Goal: Task Accomplishment & Management: Use online tool/utility

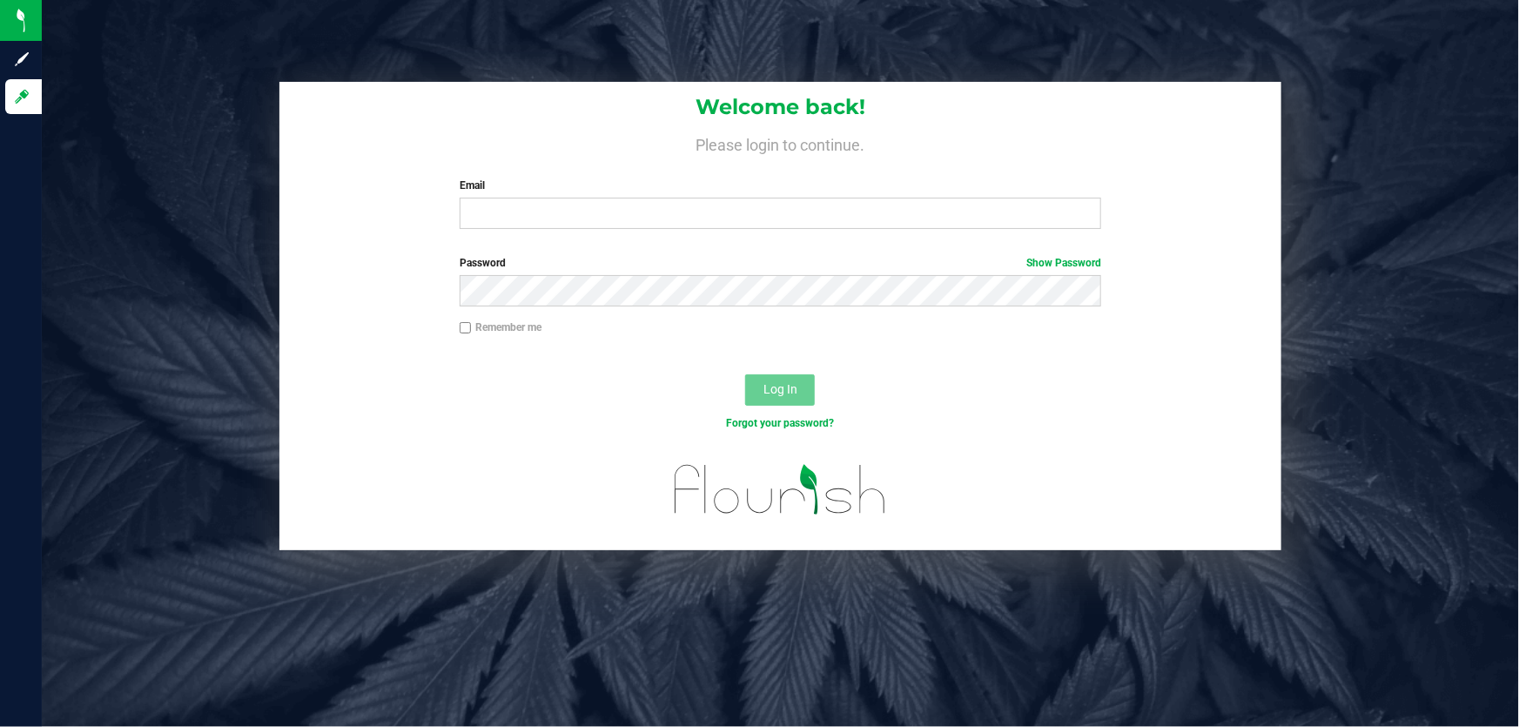
click at [739, 238] on div "Welcome back! Please login to continue. Email Required Please format your email…" at bounding box center [780, 162] width 1002 height 161
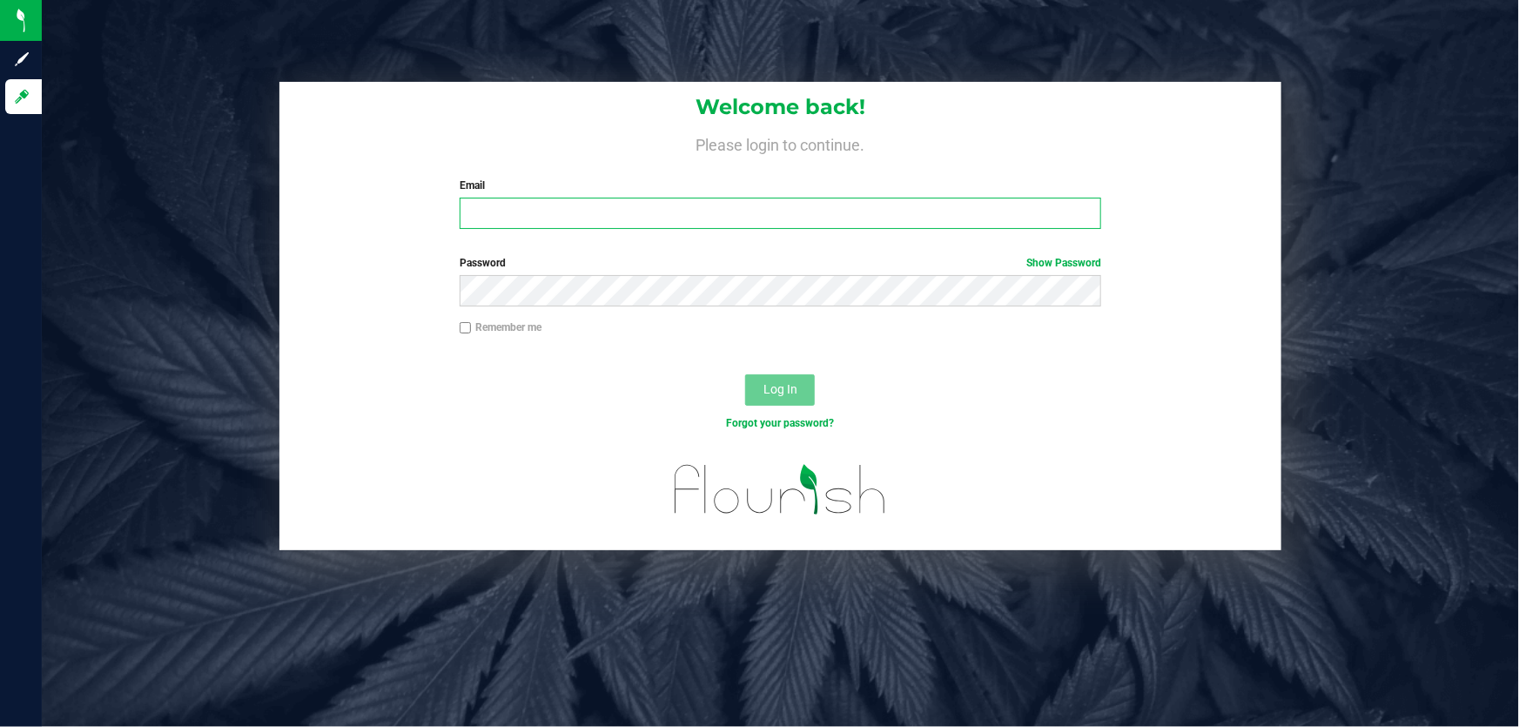
click at [737, 222] on input "Email" at bounding box center [781, 213] width 642 height 31
type input "gmarchany@liveparallel.com"
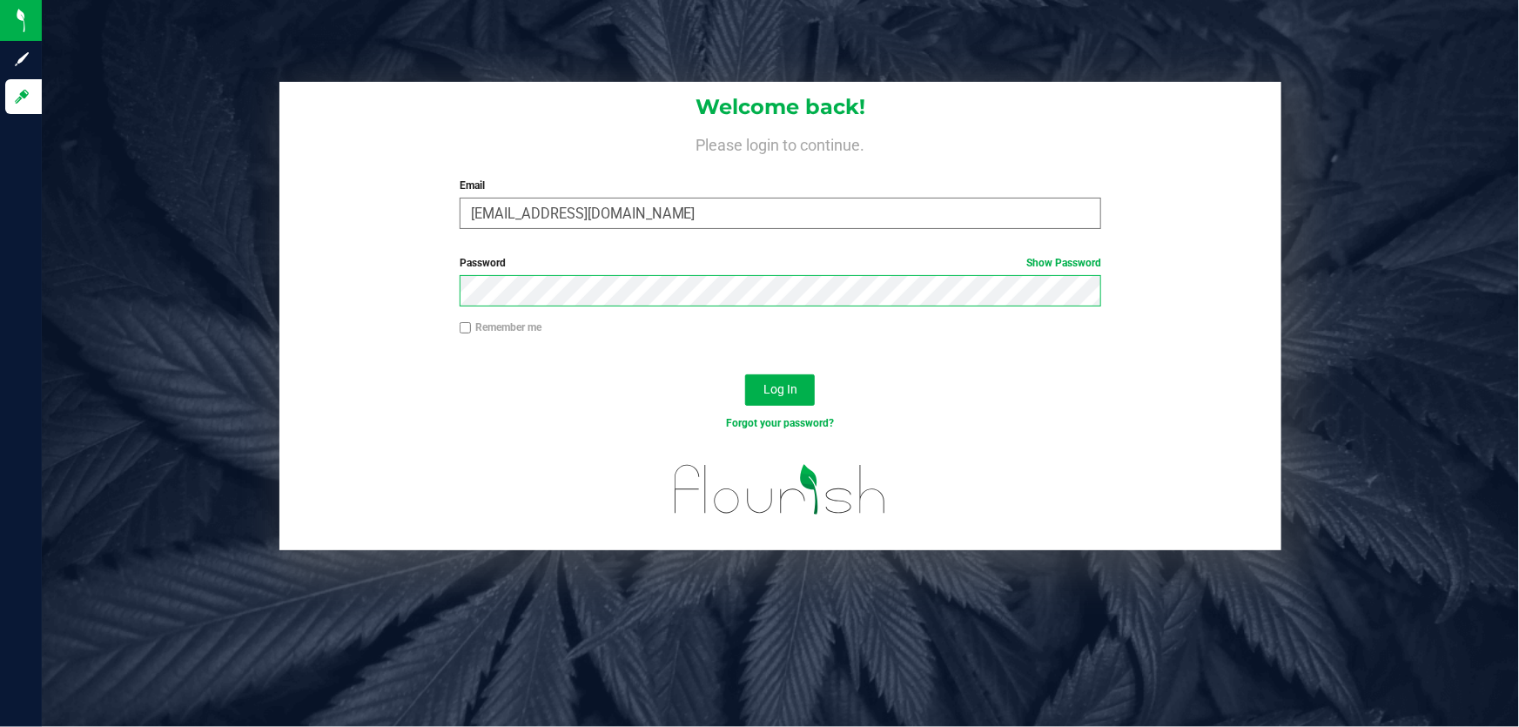
click at [745, 374] on button "Log In" at bounding box center [780, 389] width 70 height 31
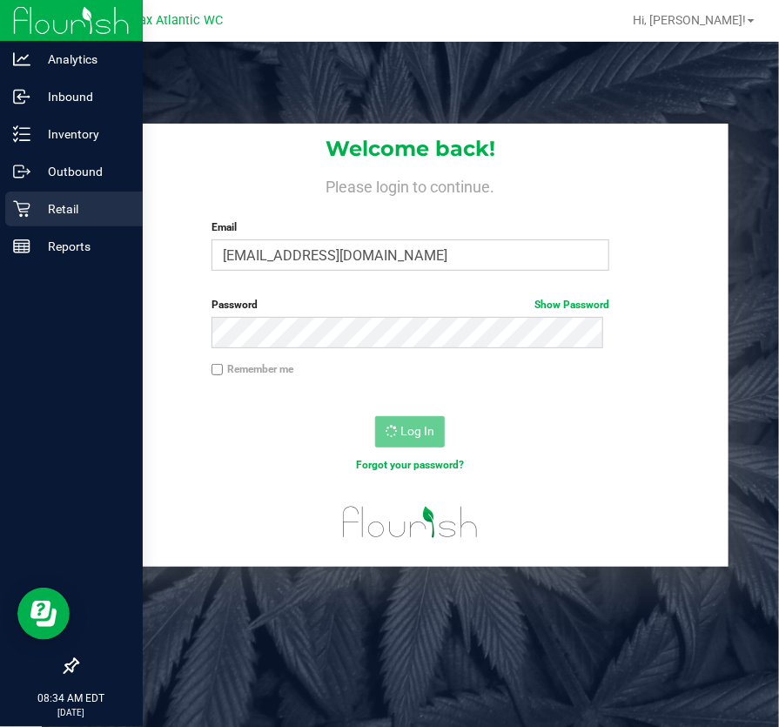
click at [37, 203] on p "Retail" at bounding box center [82, 208] width 104 height 21
click at [72, 198] on p "Retail" at bounding box center [82, 208] width 104 height 21
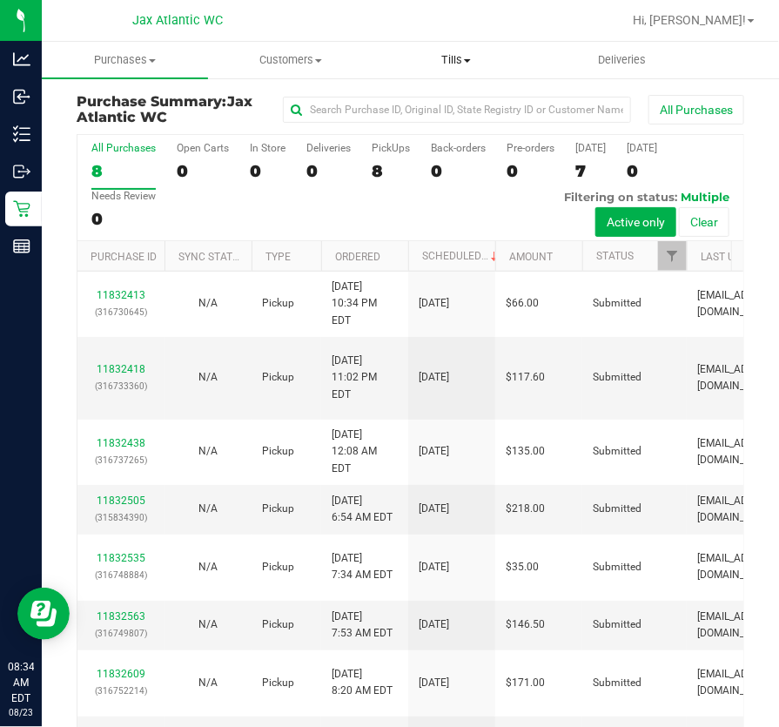
click at [477, 56] on span "Tills" at bounding box center [456, 60] width 165 height 16
click at [401, 99] on span "Manage tills" at bounding box center [432, 104] width 118 height 15
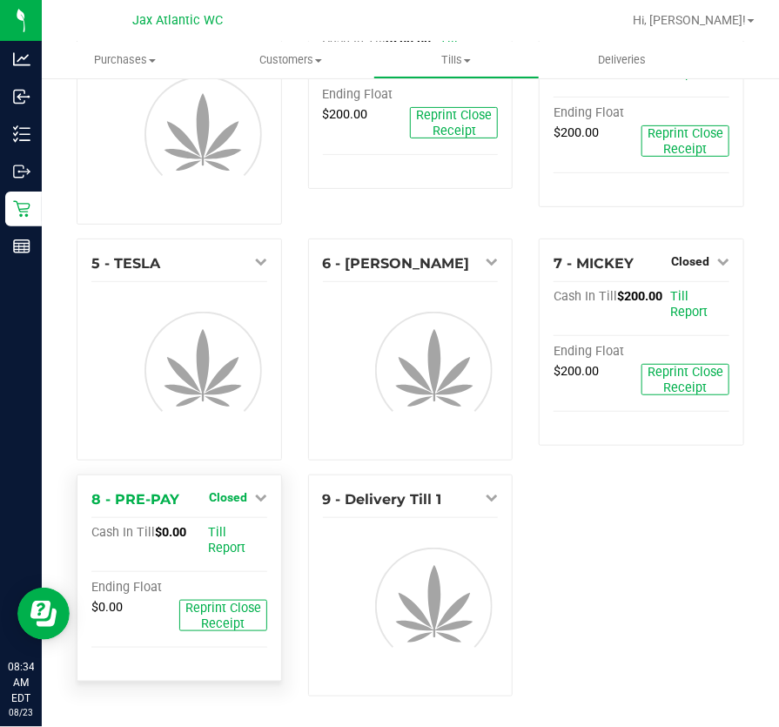
scroll to position [87, 0]
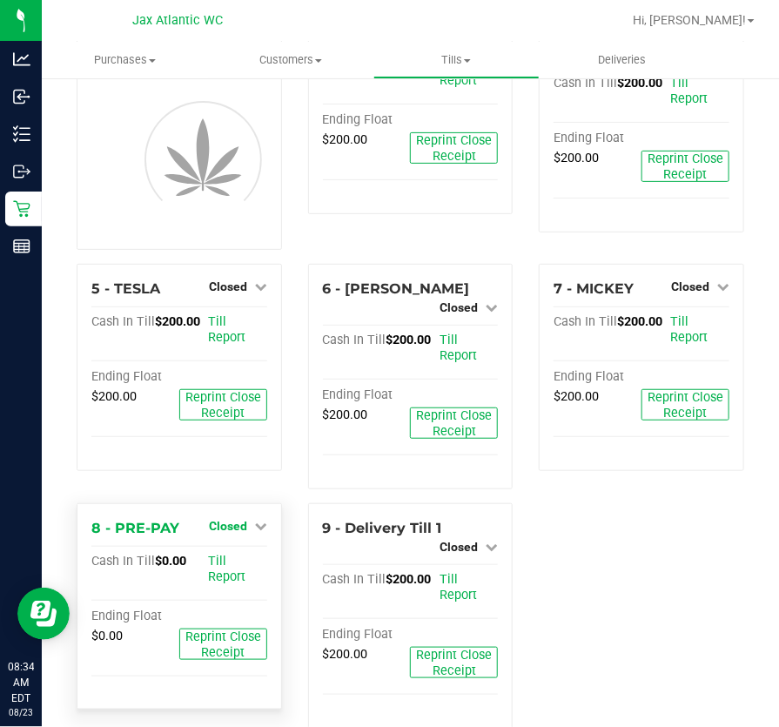
click at [245, 519] on link "Closed" at bounding box center [238, 526] width 58 height 14
click at [238, 554] on link "Open Till" at bounding box center [228, 561] width 46 height 14
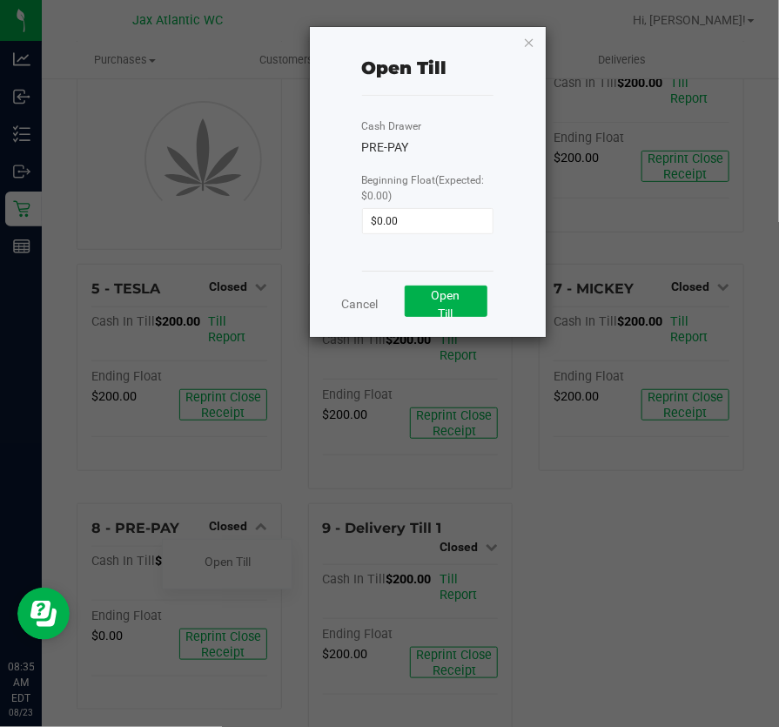
click at [475, 272] on div "Cancel Open Till" at bounding box center [427, 304] width 131 height 66
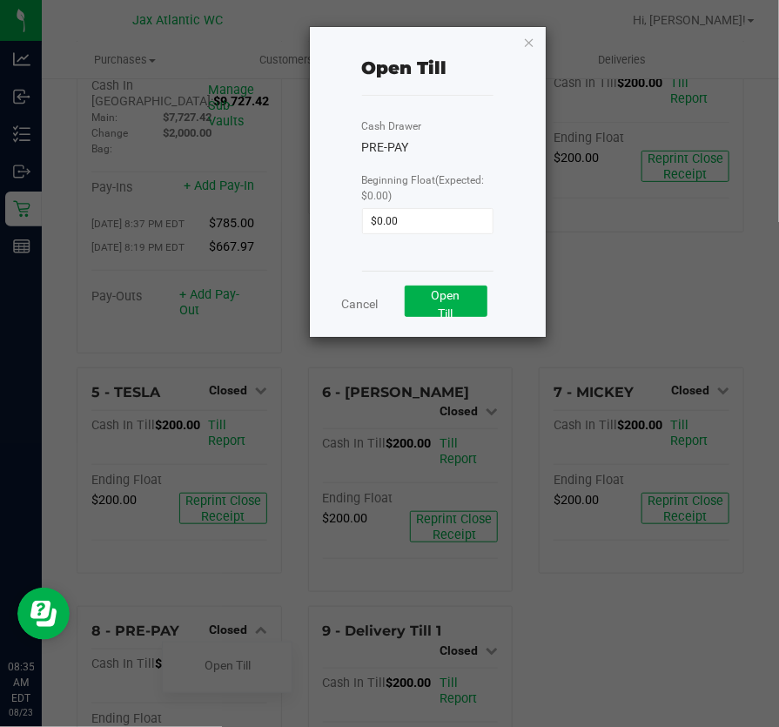
scroll to position [112, 0]
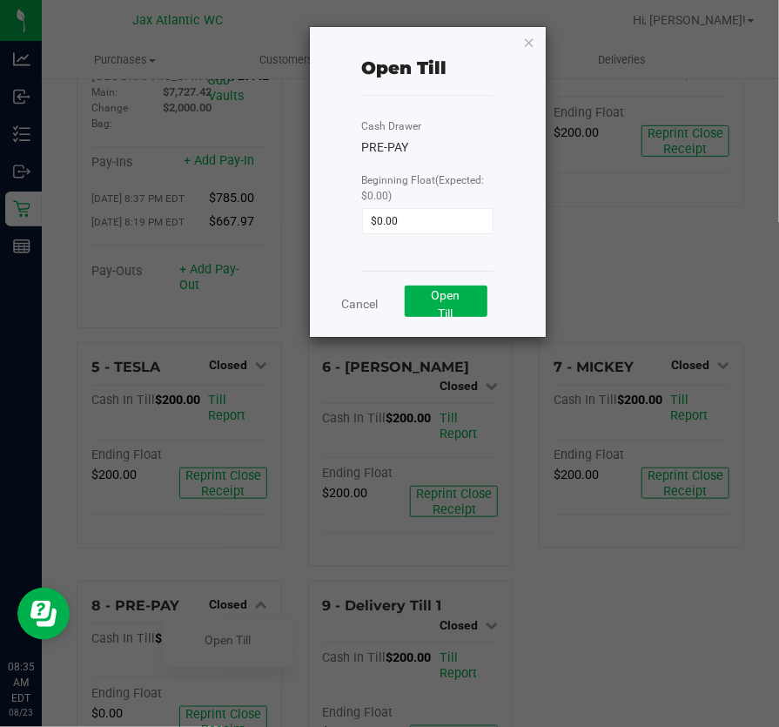
click at [473, 279] on div "Cancel Open Till" at bounding box center [427, 304] width 131 height 66
click at [470, 310] on button "Open Till" at bounding box center [446, 300] width 83 height 31
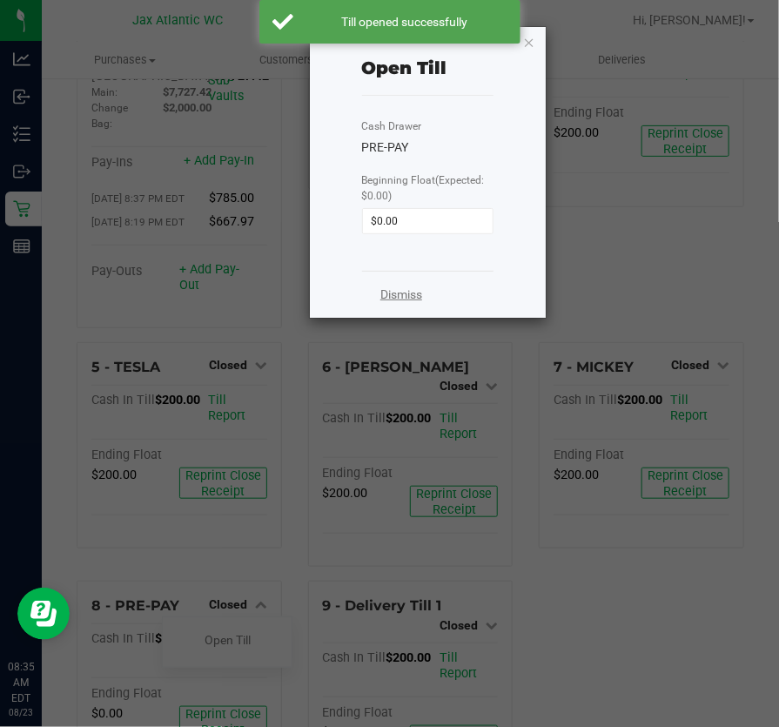
click at [408, 296] on link "Dismiss" at bounding box center [401, 294] width 42 height 18
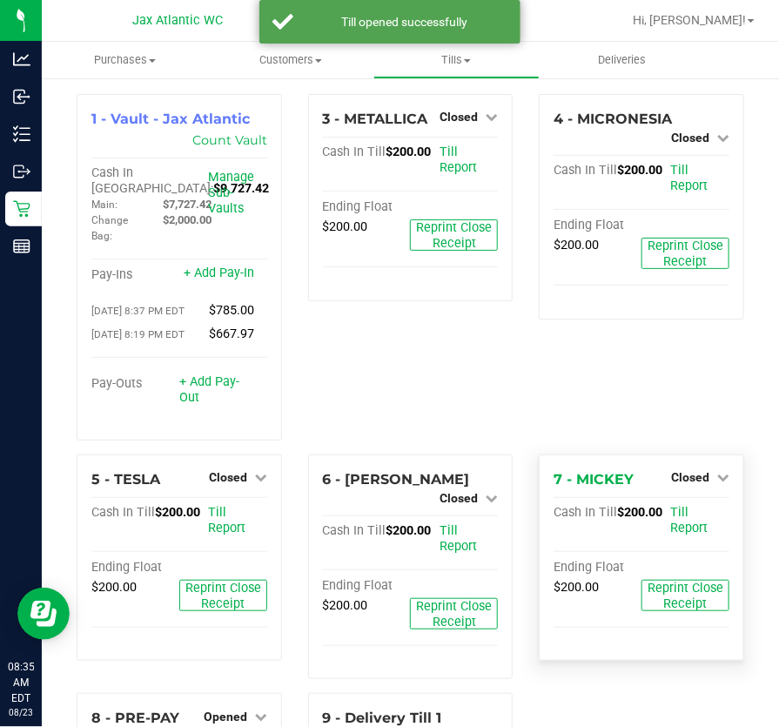
scroll to position [0, 0]
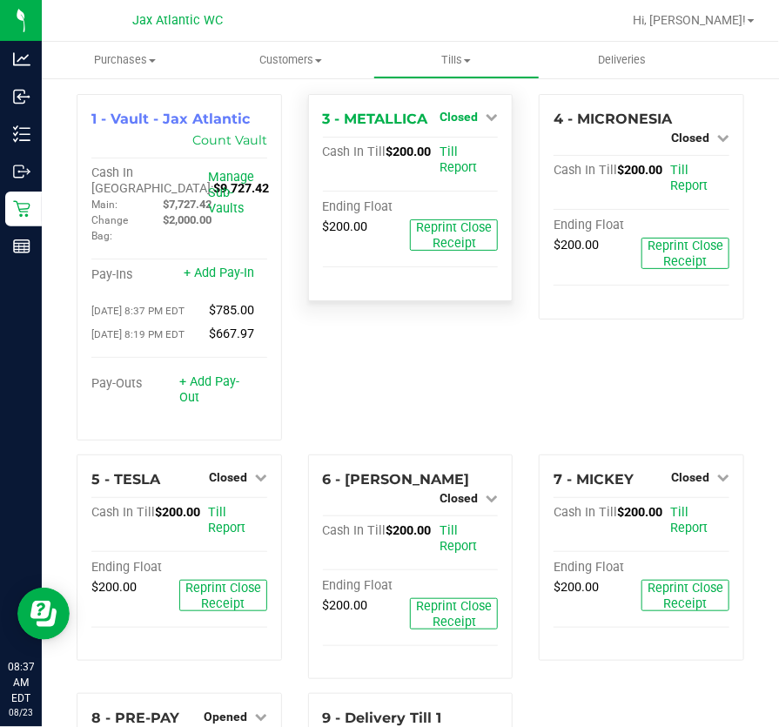
click at [470, 114] on span "Closed" at bounding box center [459, 117] width 38 height 14
click at [462, 165] on div at bounding box center [458, 167] width 129 height 4
click at [463, 151] on link "Open Till" at bounding box center [458, 153] width 46 height 14
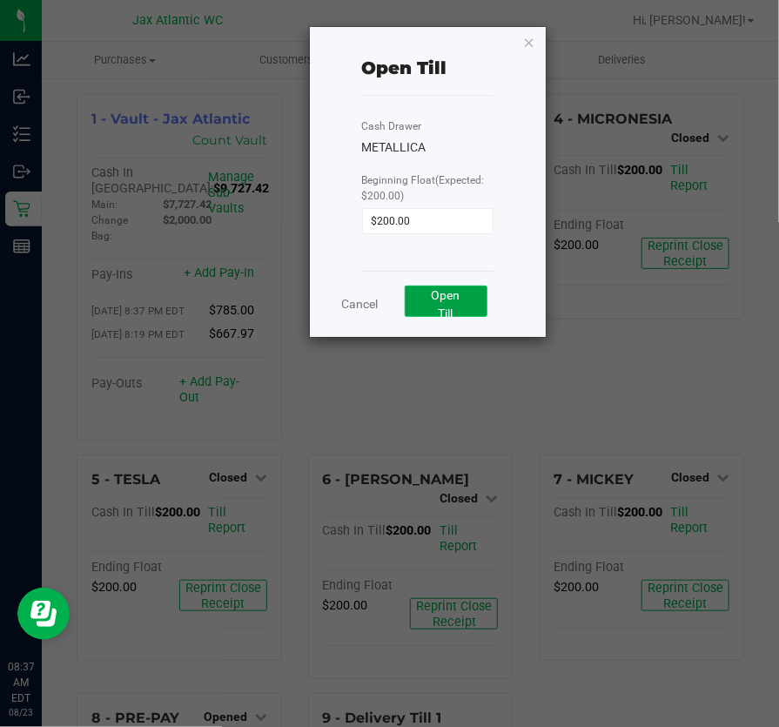
click at [409, 301] on button "Open Till" at bounding box center [446, 300] width 83 height 31
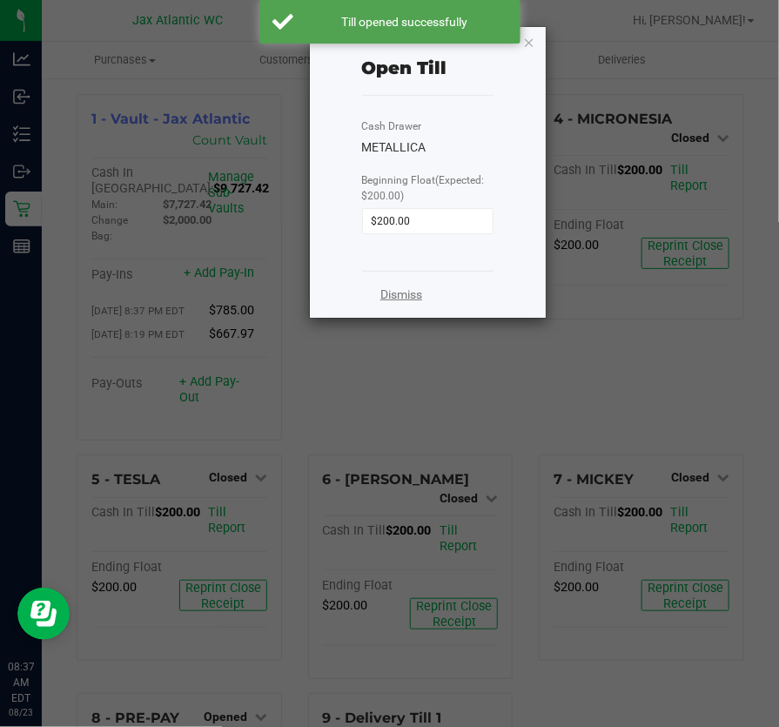
click at [396, 289] on link "Dismiss" at bounding box center [401, 294] width 42 height 18
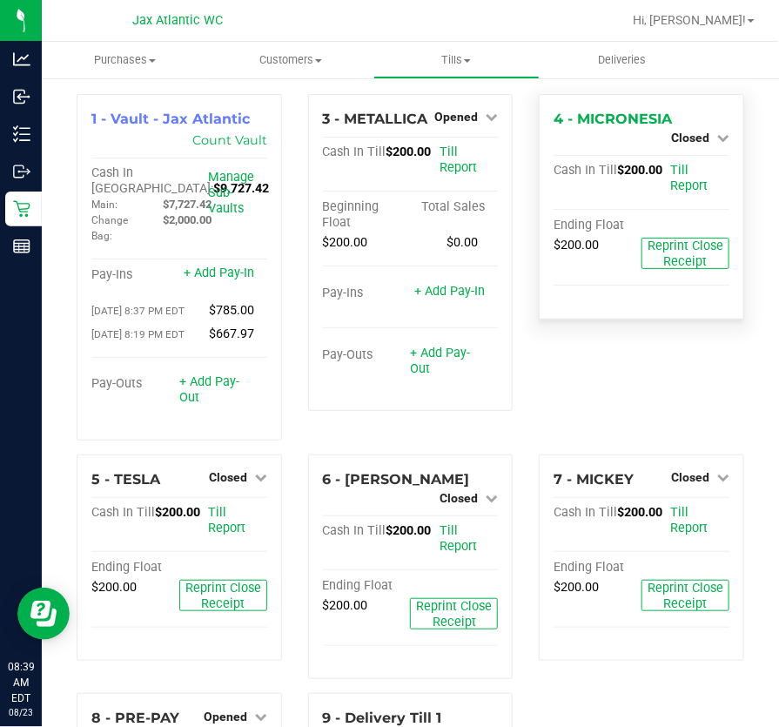
click at [687, 136] on span "Closed" at bounding box center [690, 138] width 38 height 14
click at [687, 158] on link "Open Till" at bounding box center [690, 153] width 46 height 14
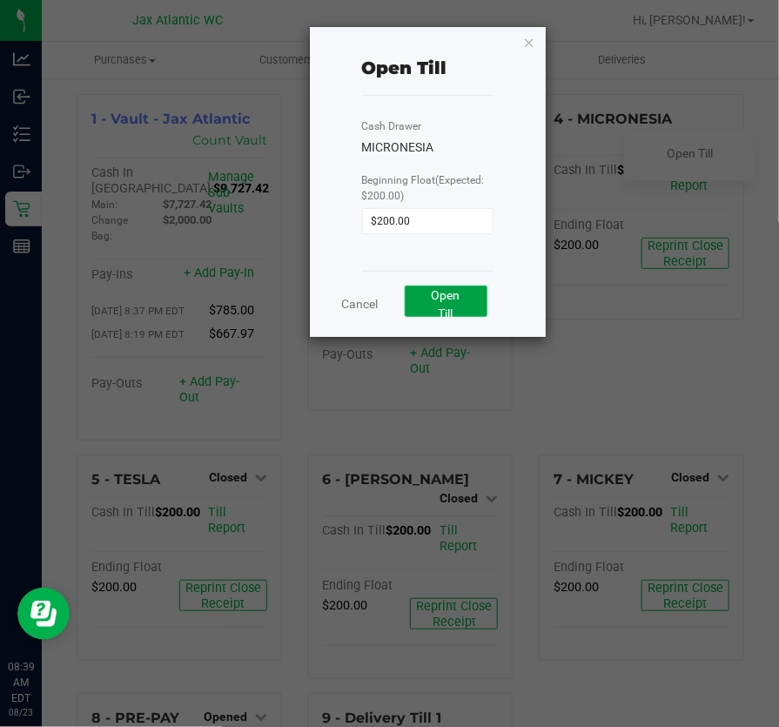
click at [443, 312] on span "Open Till" at bounding box center [446, 304] width 29 height 32
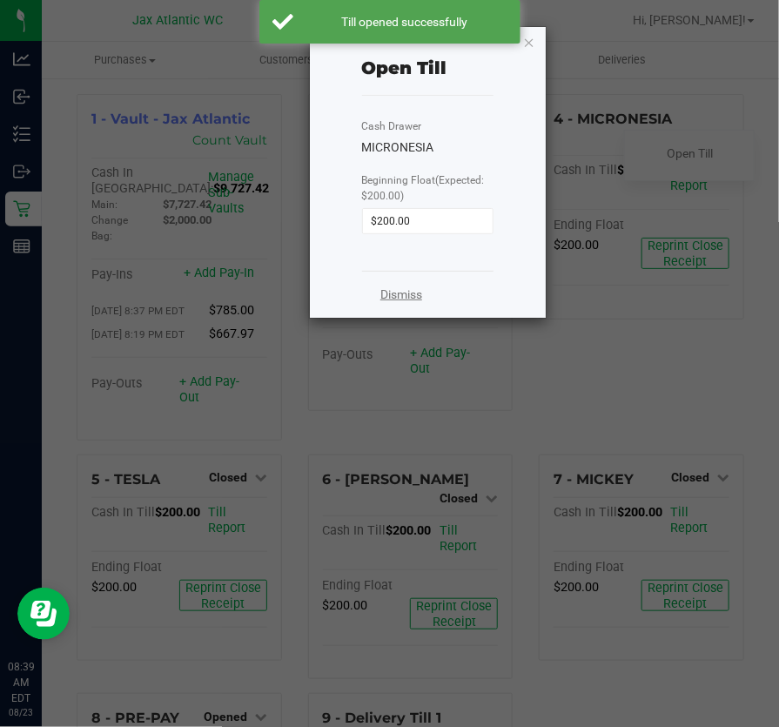
click at [396, 295] on link "Dismiss" at bounding box center [401, 294] width 42 height 18
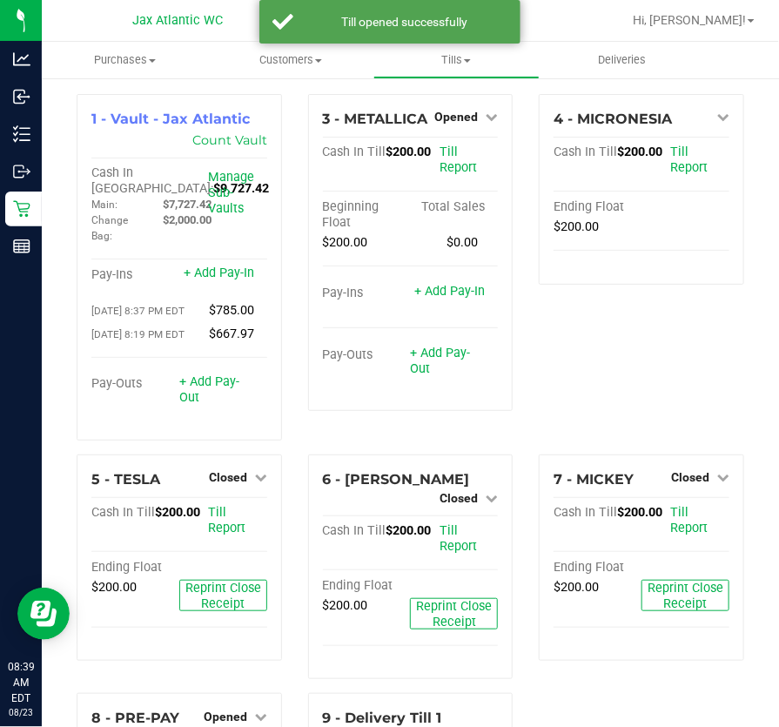
click at [631, 371] on div "4 - MICRONESIA Open Till Cash In Till $200.00 Till Report Ending Float $200.00" at bounding box center [642, 274] width 232 height 360
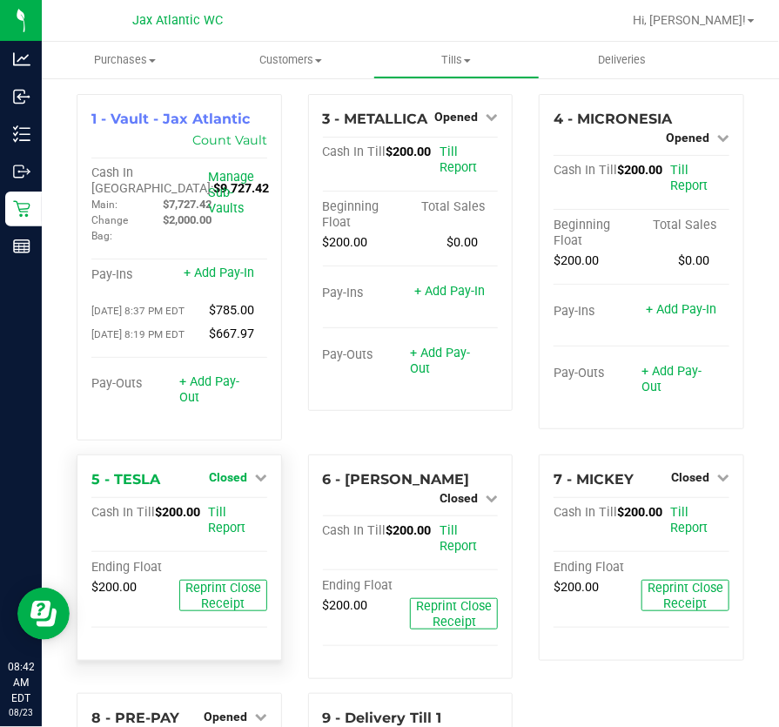
click at [259, 483] on icon at bounding box center [261, 477] width 12 height 12
click at [225, 524] on div "Open Till" at bounding box center [227, 513] width 129 height 22
click at [218, 520] on link "Open Till" at bounding box center [228, 513] width 46 height 14
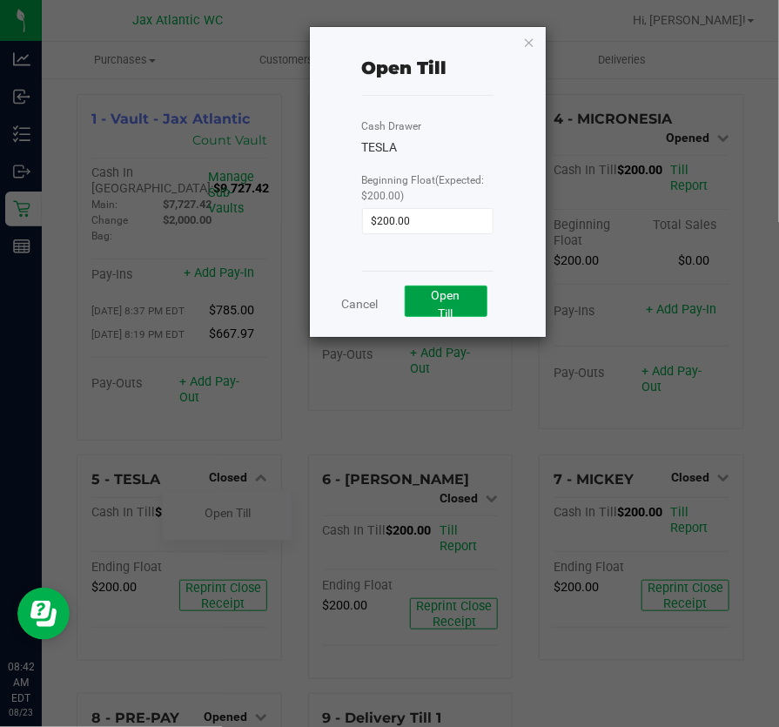
click at [445, 292] on span "Open Till" at bounding box center [446, 304] width 29 height 32
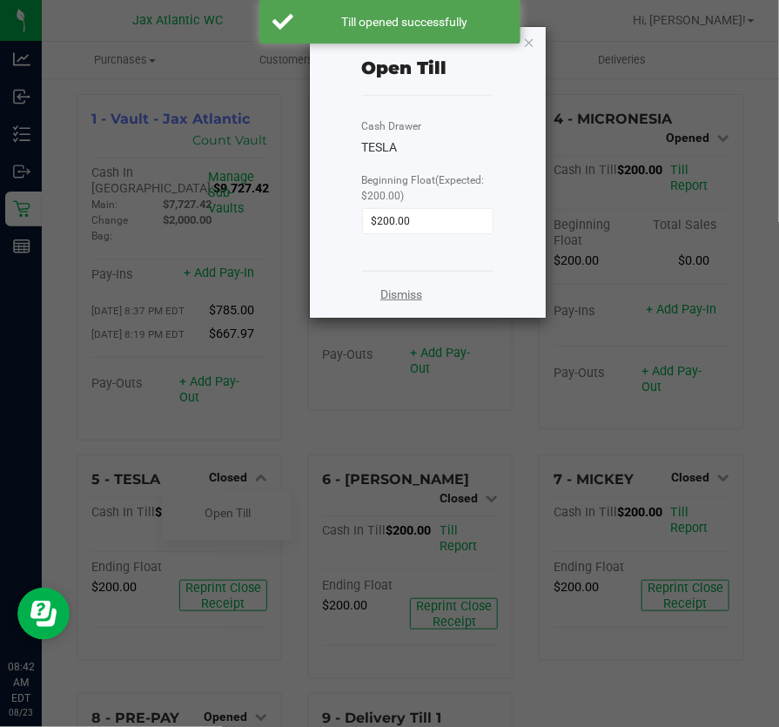
click at [397, 304] on link "Dismiss" at bounding box center [401, 294] width 42 height 18
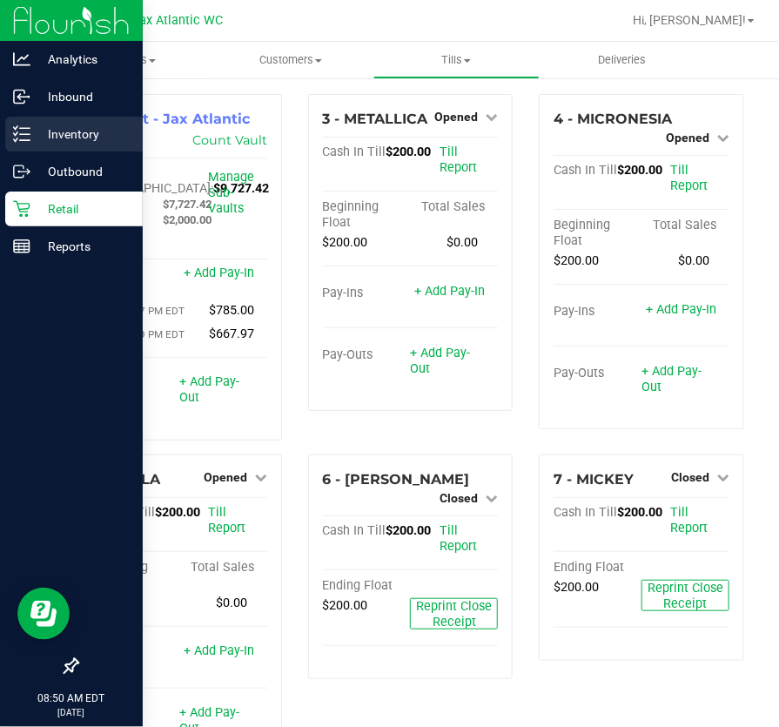
click at [28, 137] on icon at bounding box center [21, 133] width 17 height 17
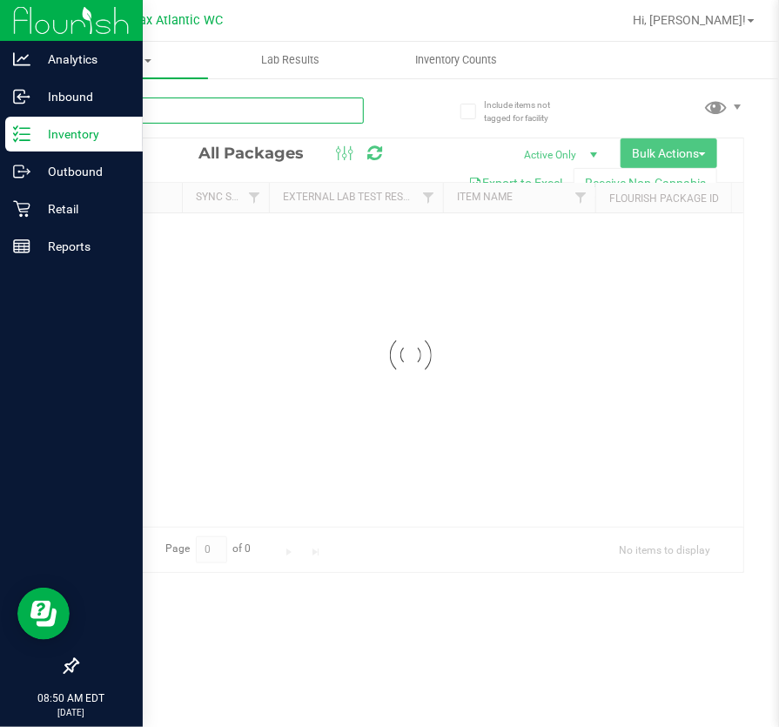
click at [256, 117] on input "text" at bounding box center [220, 110] width 287 height 26
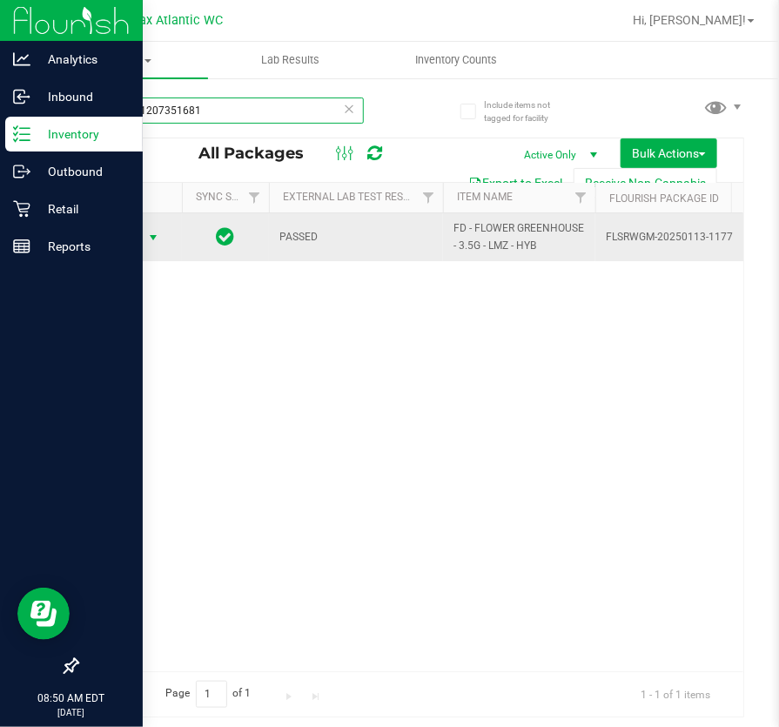
type input "8324601207351681"
click at [130, 237] on span "Action" at bounding box center [118, 237] width 47 height 24
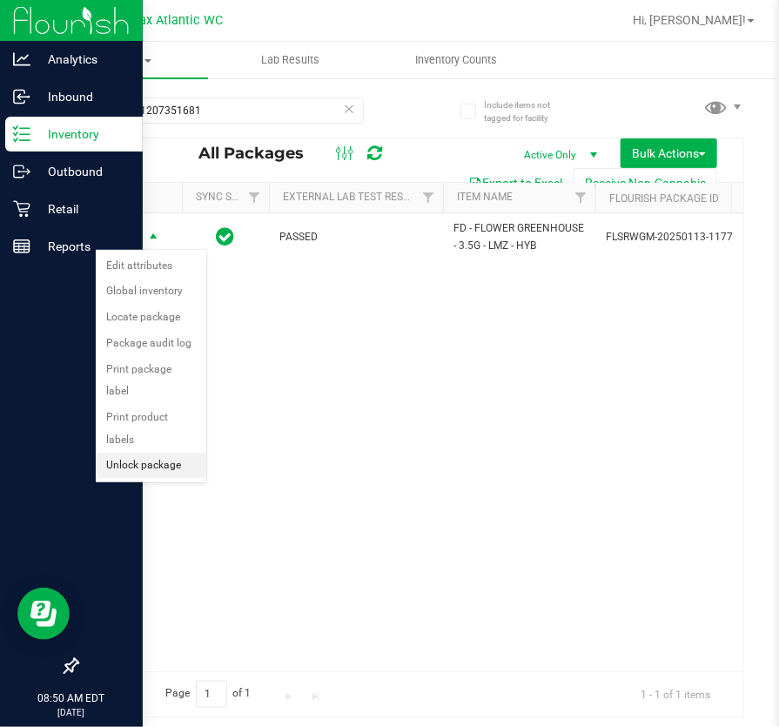
click at [151, 453] on li "Unlock package" at bounding box center [151, 466] width 111 height 26
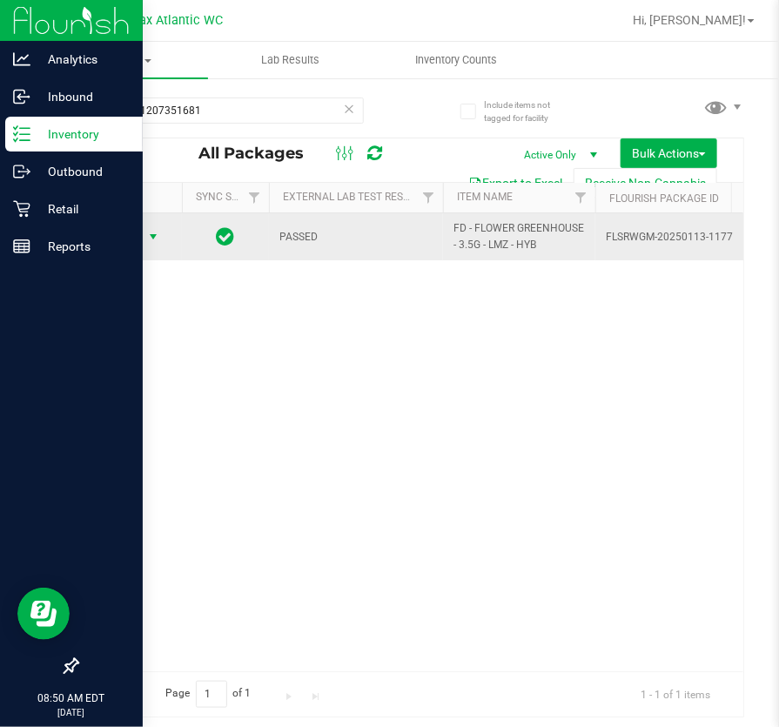
drag, startPoint x: 145, startPoint y: 235, endPoint x: 151, endPoint y: 245, distance: 11.7
click at [145, 235] on span "select" at bounding box center [154, 237] width 22 height 24
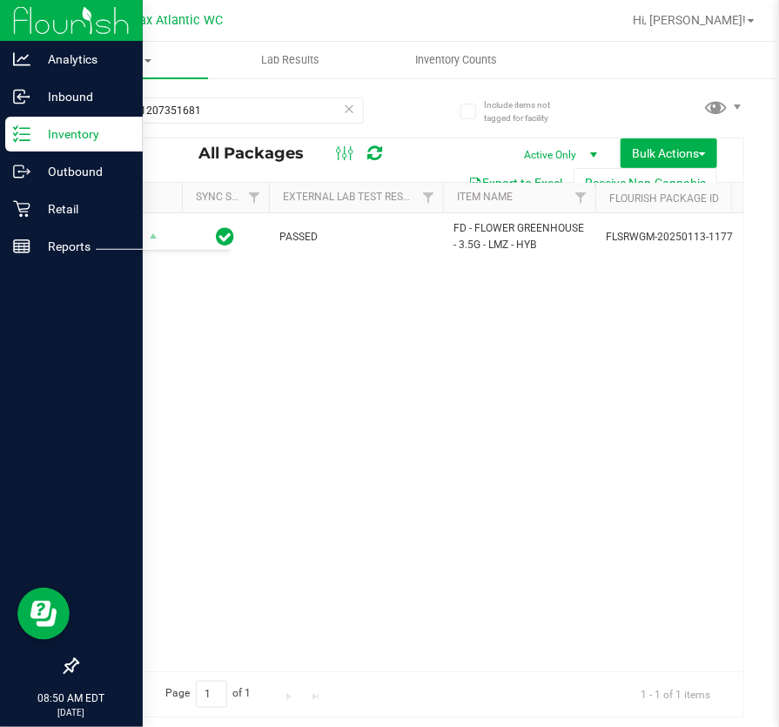
click at [386, 400] on div "Action Action Adjust qty Create package Edit attributes Global inventory Locate…" at bounding box center [410, 442] width 666 height 458
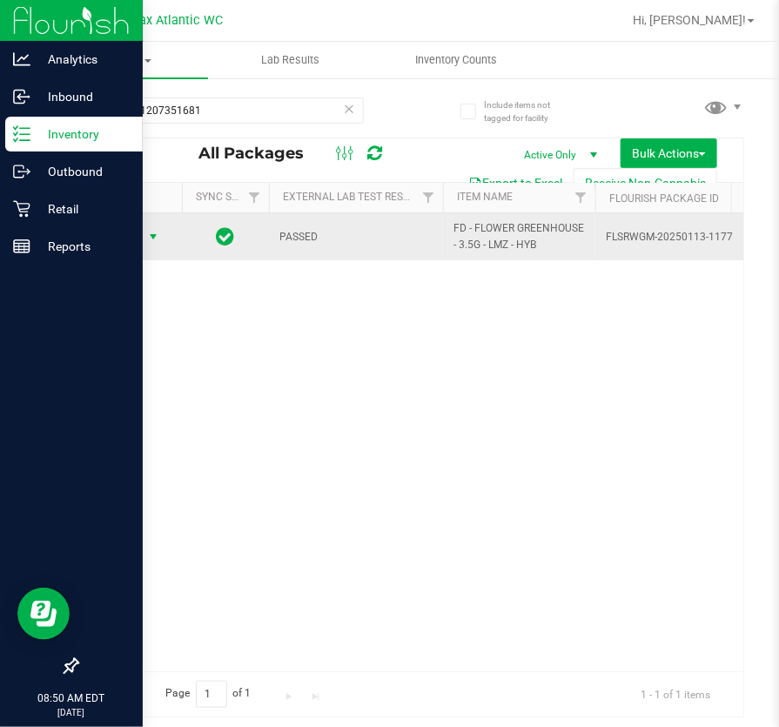
click at [128, 232] on span "Action" at bounding box center [118, 237] width 47 height 24
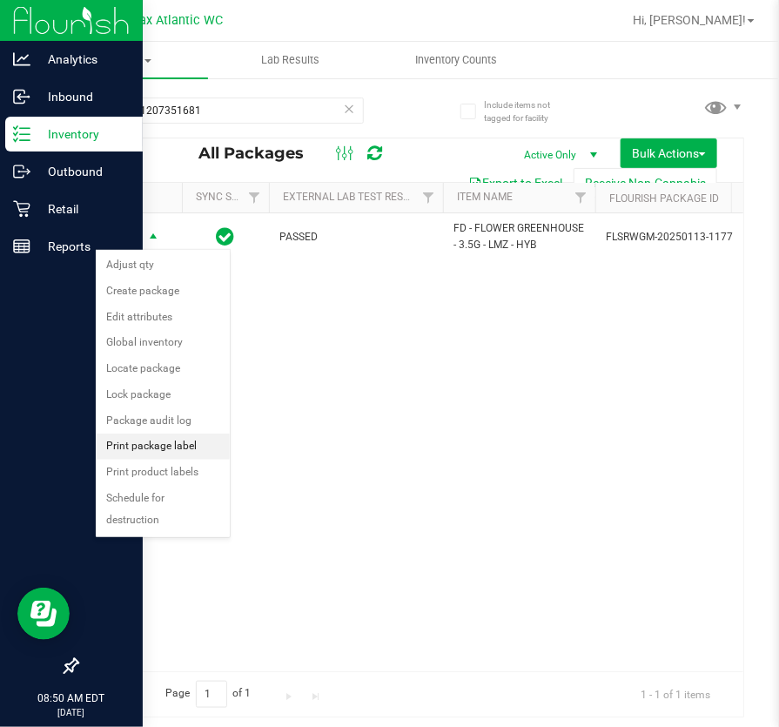
click at [182, 443] on li "Print package label" at bounding box center [163, 446] width 134 height 26
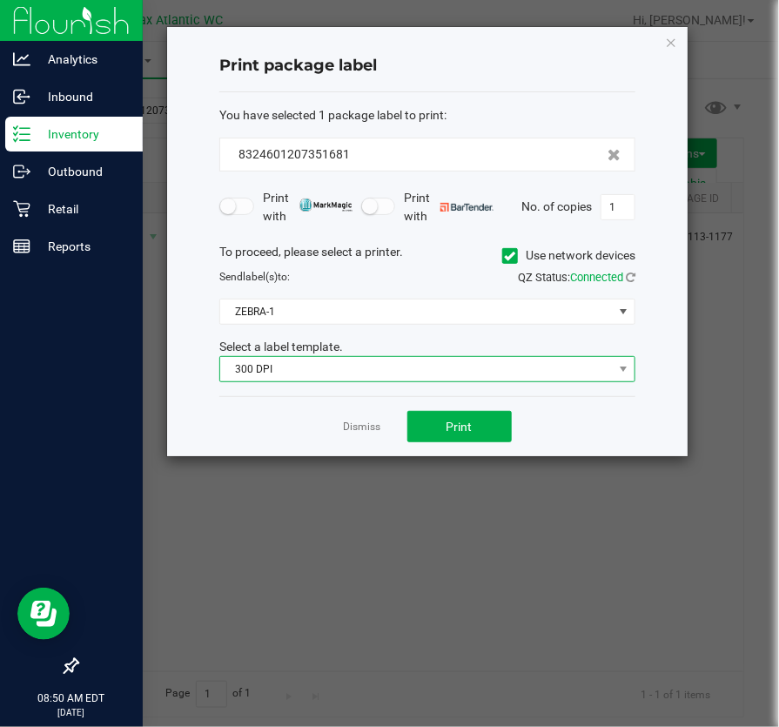
click at [312, 361] on span "300 DPI" at bounding box center [416, 369] width 393 height 24
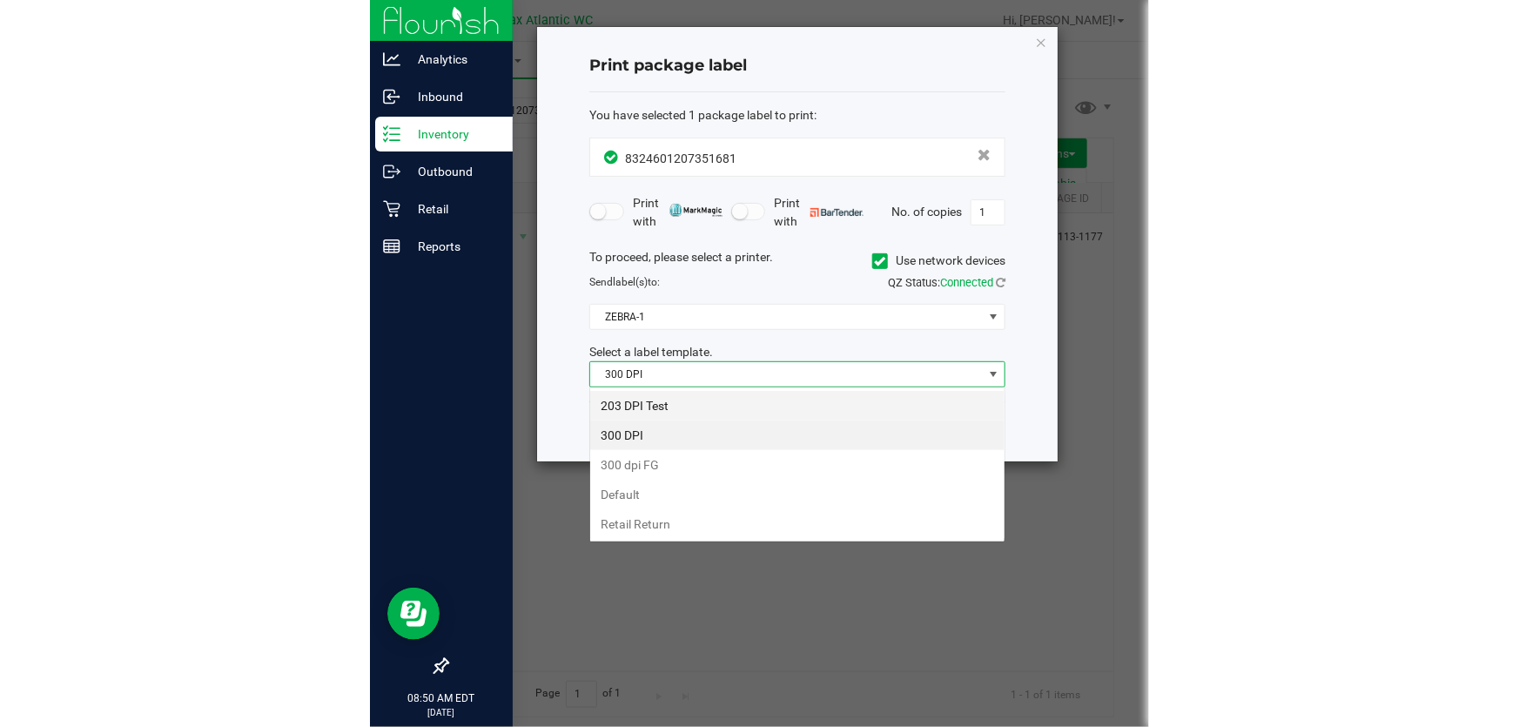
scroll to position [26, 416]
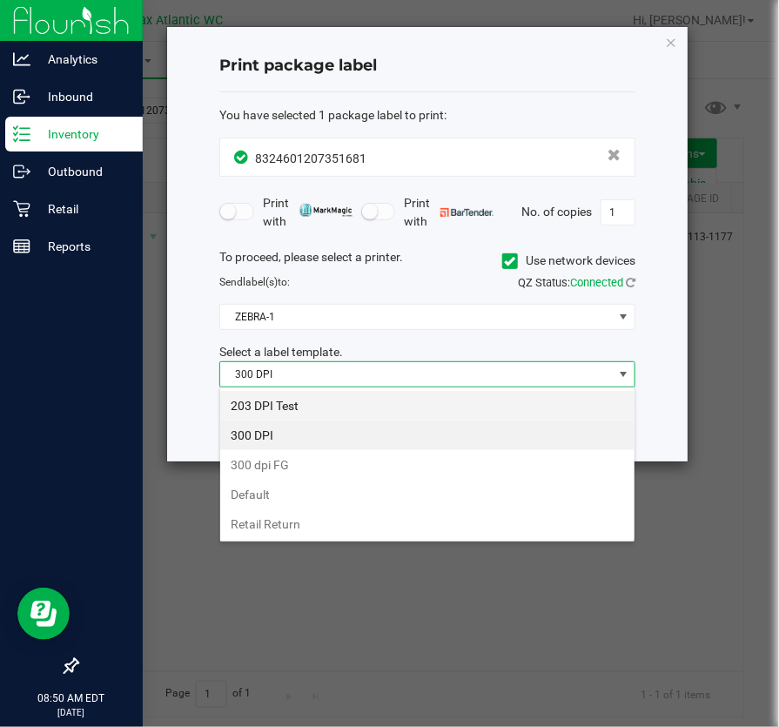
click at [299, 393] on li "203 DPI Test" at bounding box center [427, 406] width 414 height 30
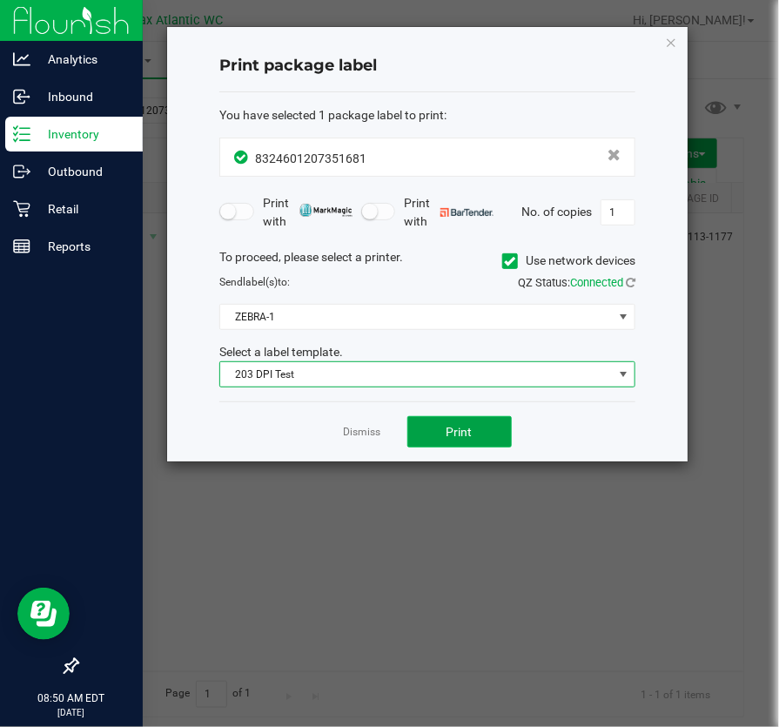
click at [443, 432] on button "Print" at bounding box center [459, 431] width 104 height 31
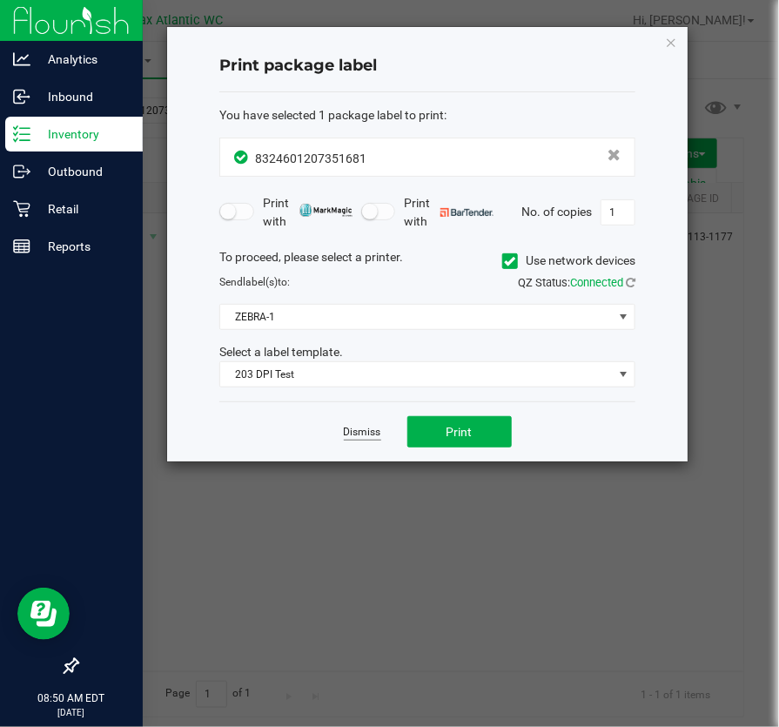
click at [379, 430] on link "Dismiss" at bounding box center [362, 432] width 37 height 15
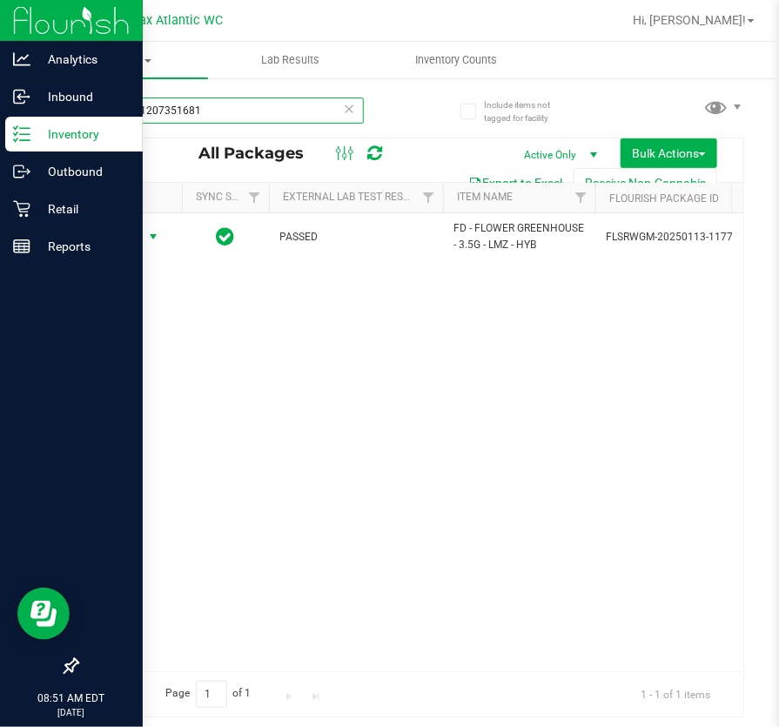
click at [199, 122] on input "8324601207351681" at bounding box center [220, 110] width 287 height 26
click at [203, 120] on input "8324601207351681" at bounding box center [220, 110] width 287 height 26
type input "ddf"
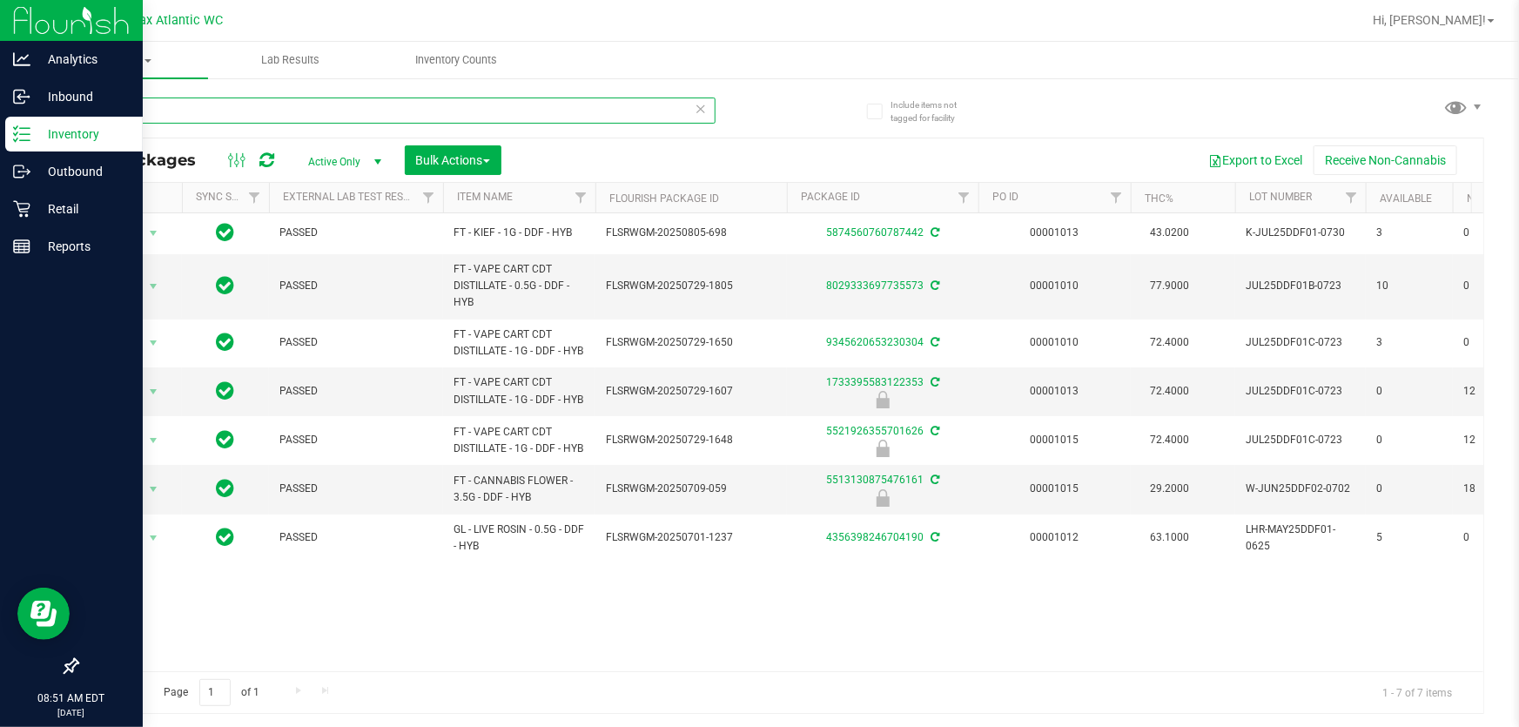
click at [195, 114] on input "ddf" at bounding box center [396, 110] width 639 height 26
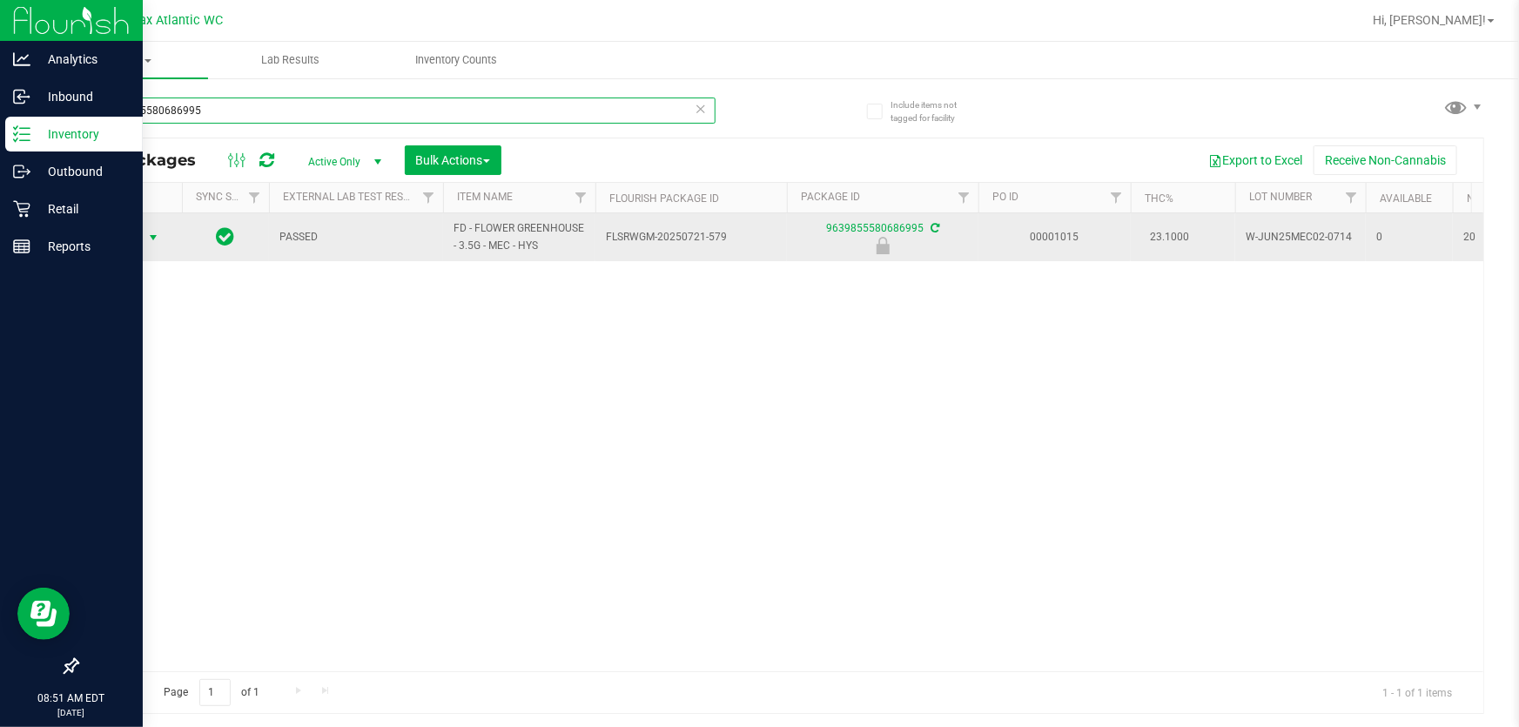
type input "9639855580686995"
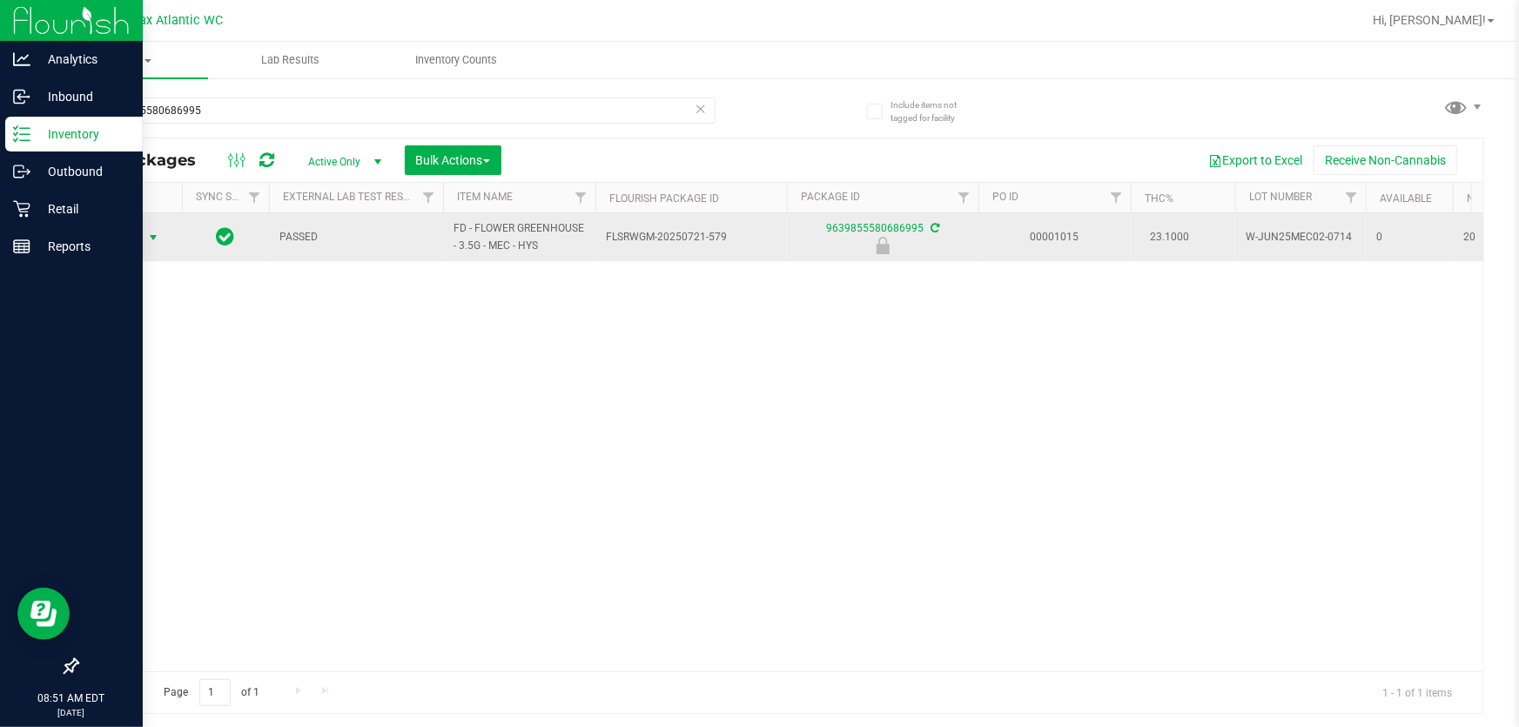
click at [131, 231] on span "Action" at bounding box center [118, 237] width 47 height 24
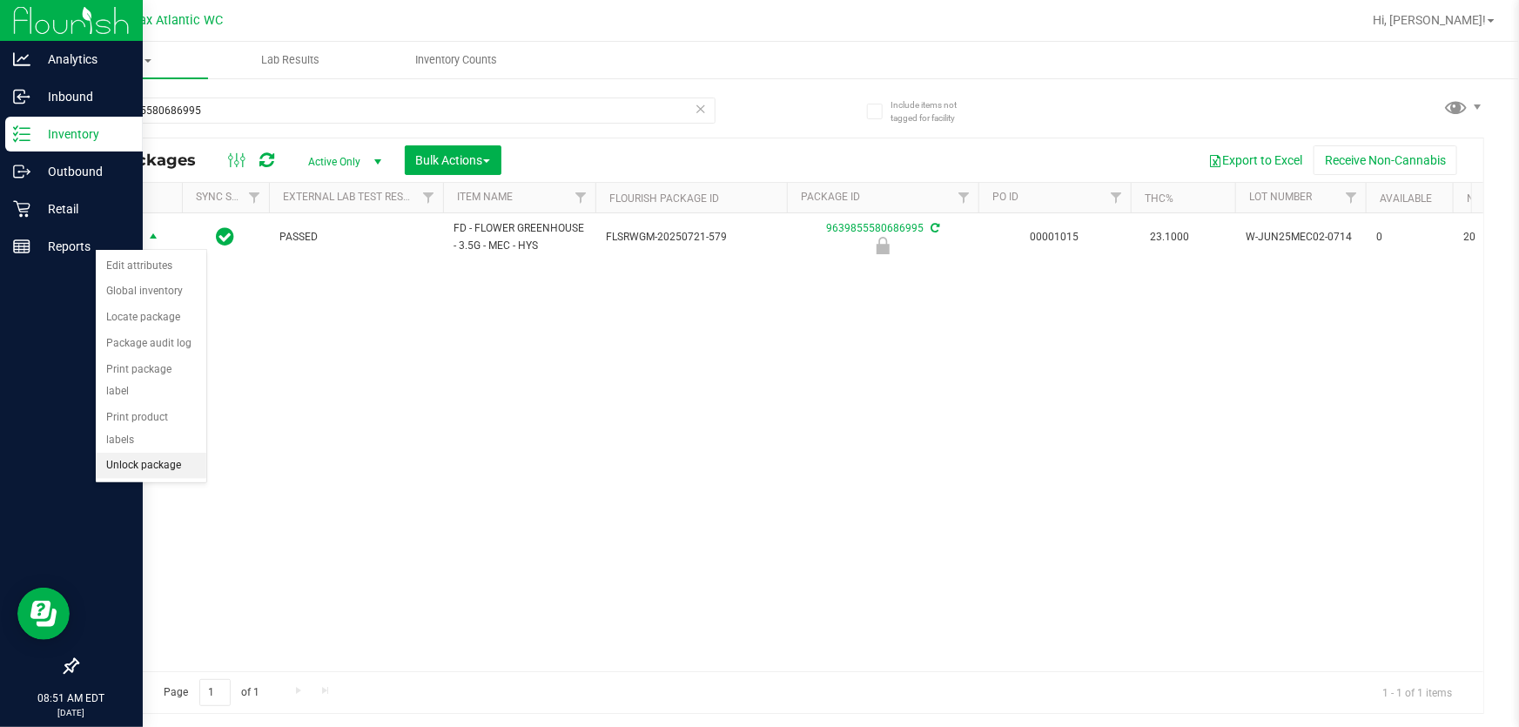
click at [150, 453] on li "Unlock package" at bounding box center [151, 466] width 111 height 26
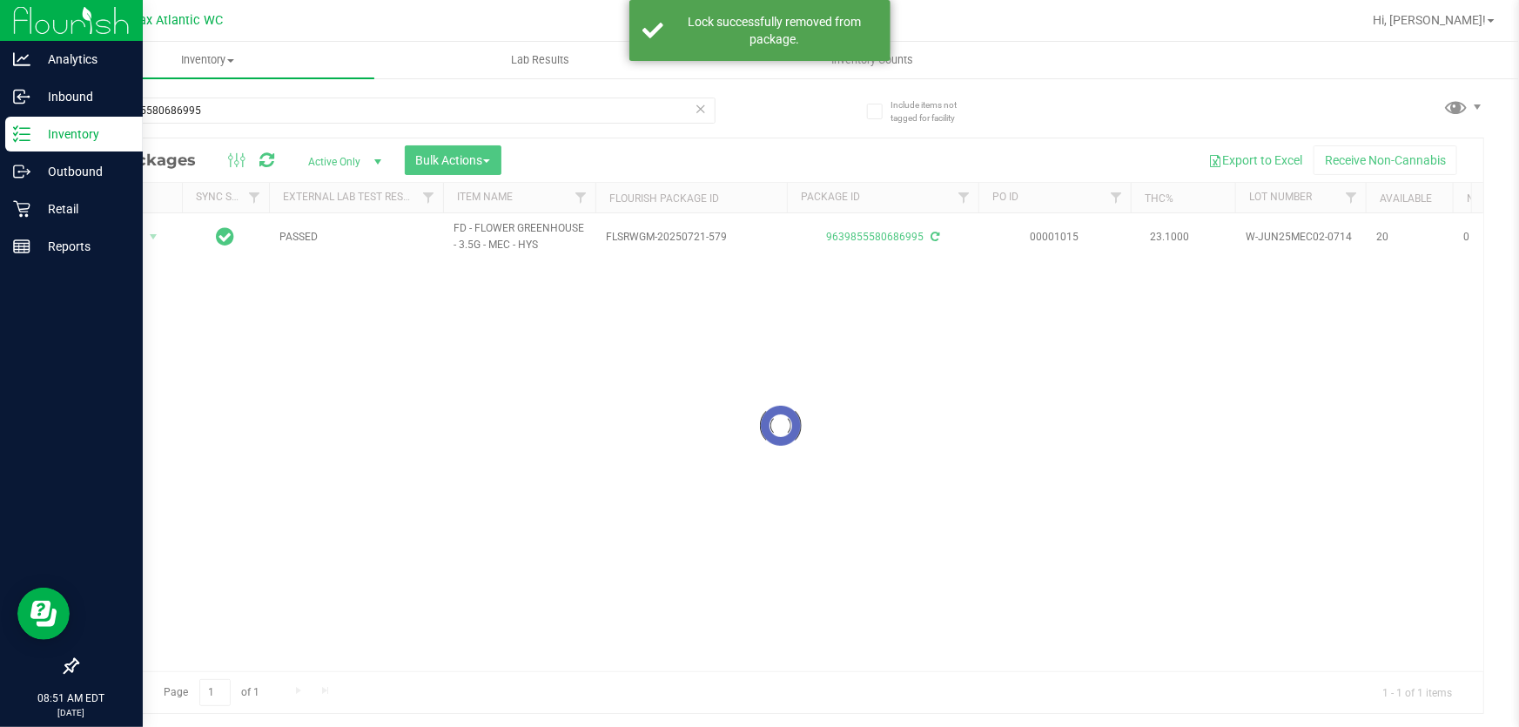
click at [143, 233] on div at bounding box center [780, 425] width 1406 height 574
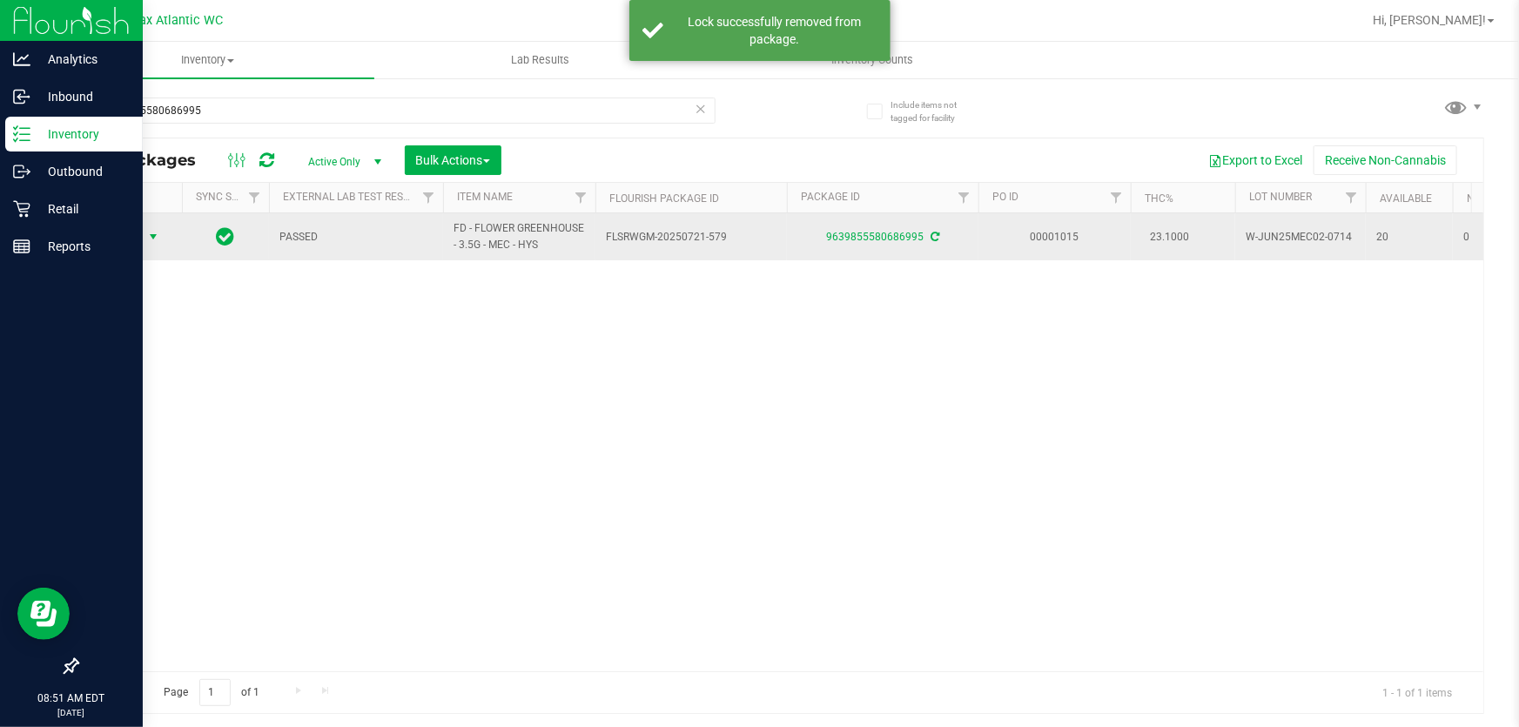
click at [143, 233] on span "select" at bounding box center [154, 237] width 22 height 24
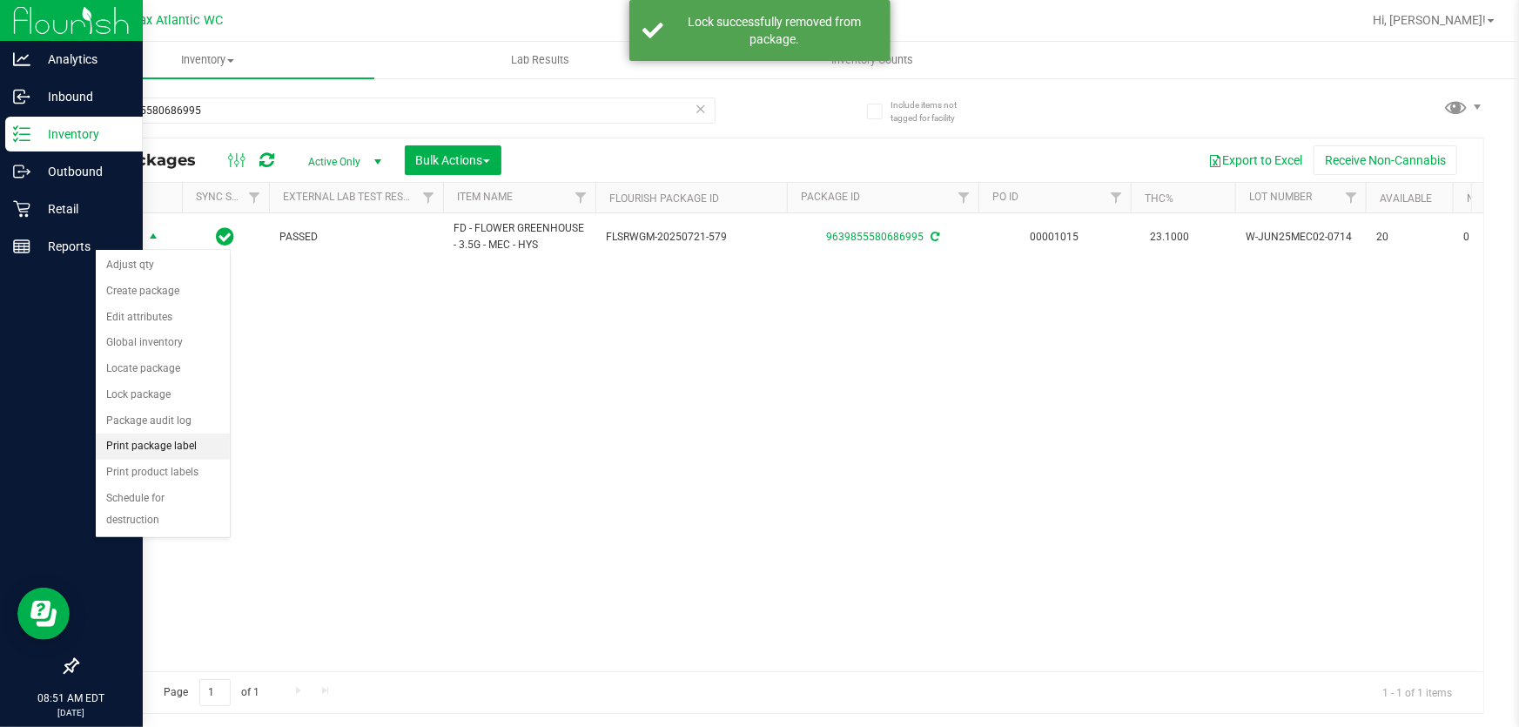
click at [148, 444] on li "Print package label" at bounding box center [163, 446] width 134 height 26
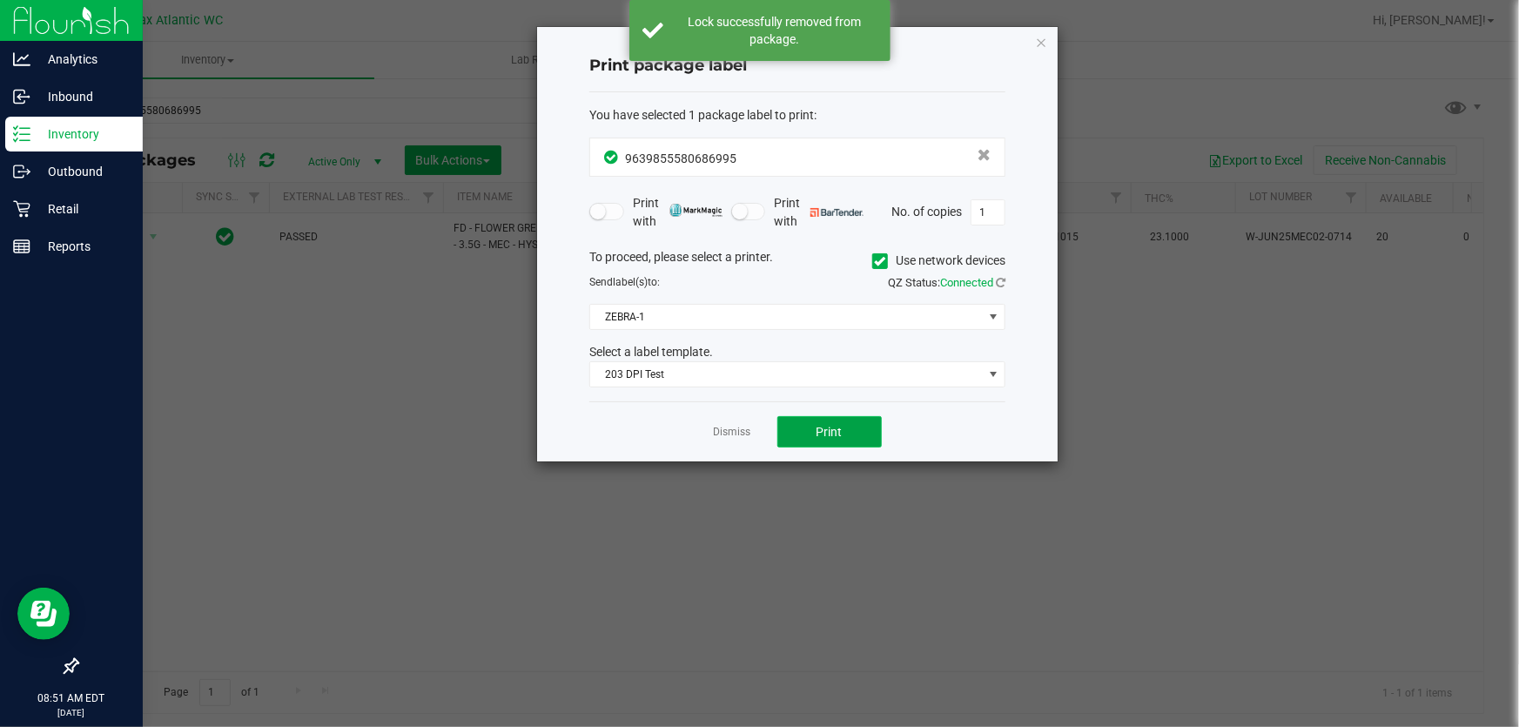
click at [778, 440] on button "Print" at bounding box center [829, 431] width 104 height 31
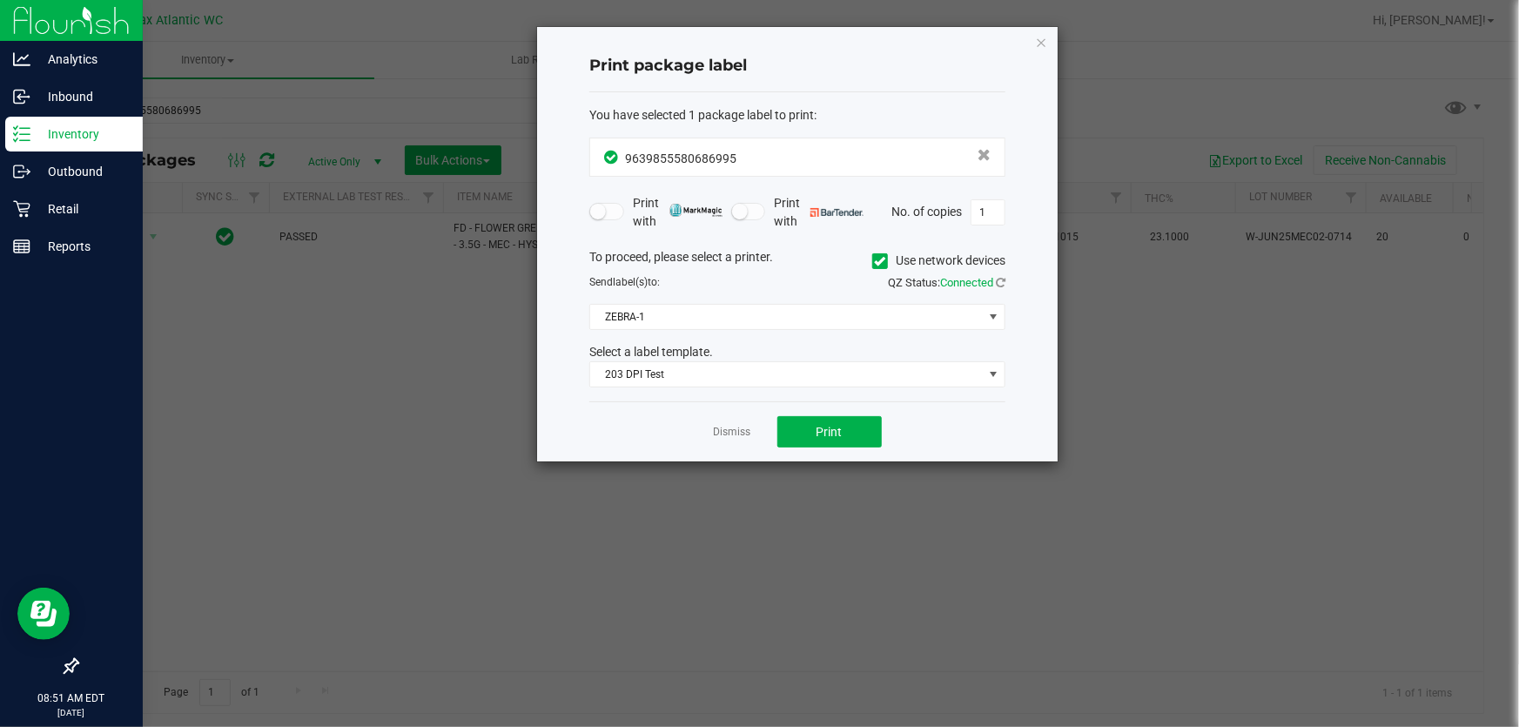
drag, startPoint x: 730, startPoint y: 434, endPoint x: 270, endPoint y: 89, distance: 575.7
click at [730, 434] on link "Dismiss" at bounding box center [732, 432] width 37 height 15
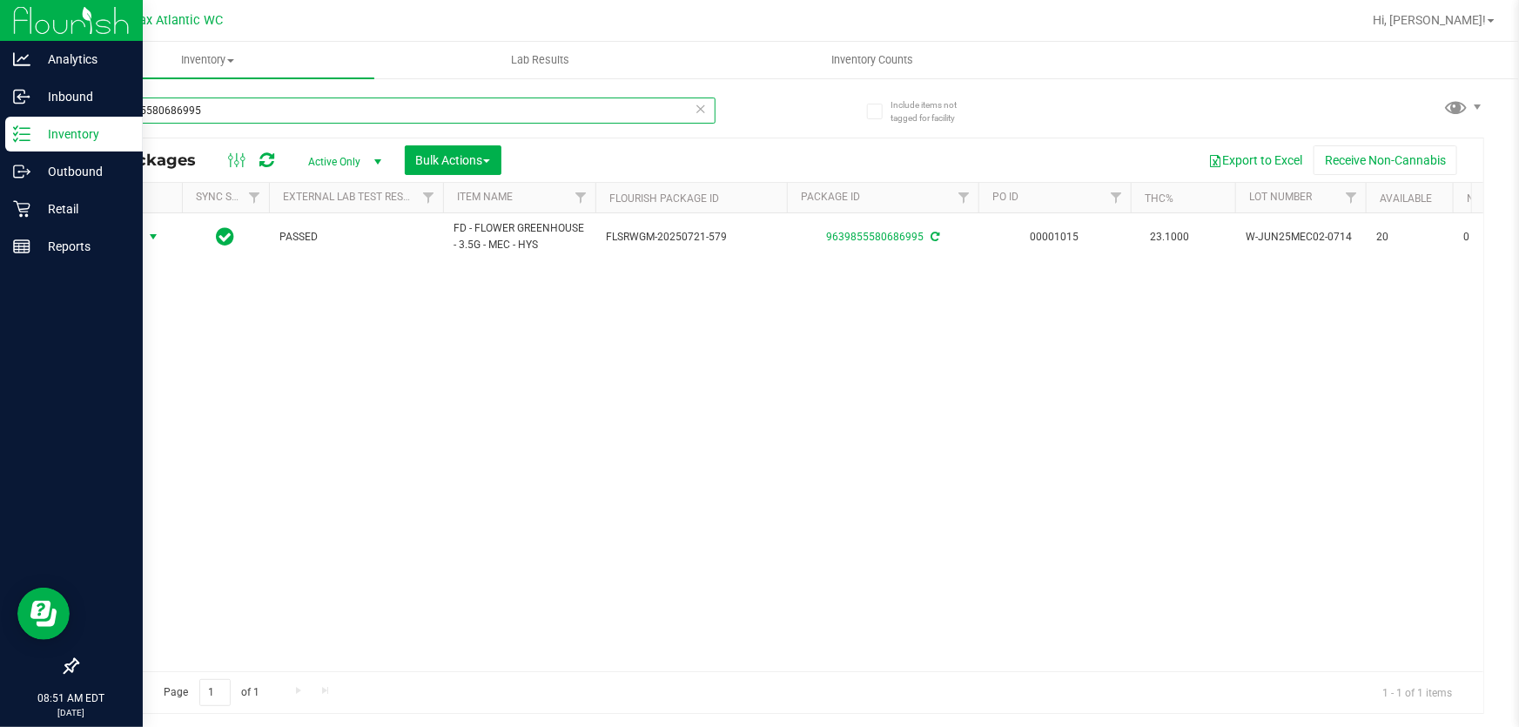
click at [208, 118] on input "9639855580686995" at bounding box center [396, 110] width 639 height 26
type input "wbv"
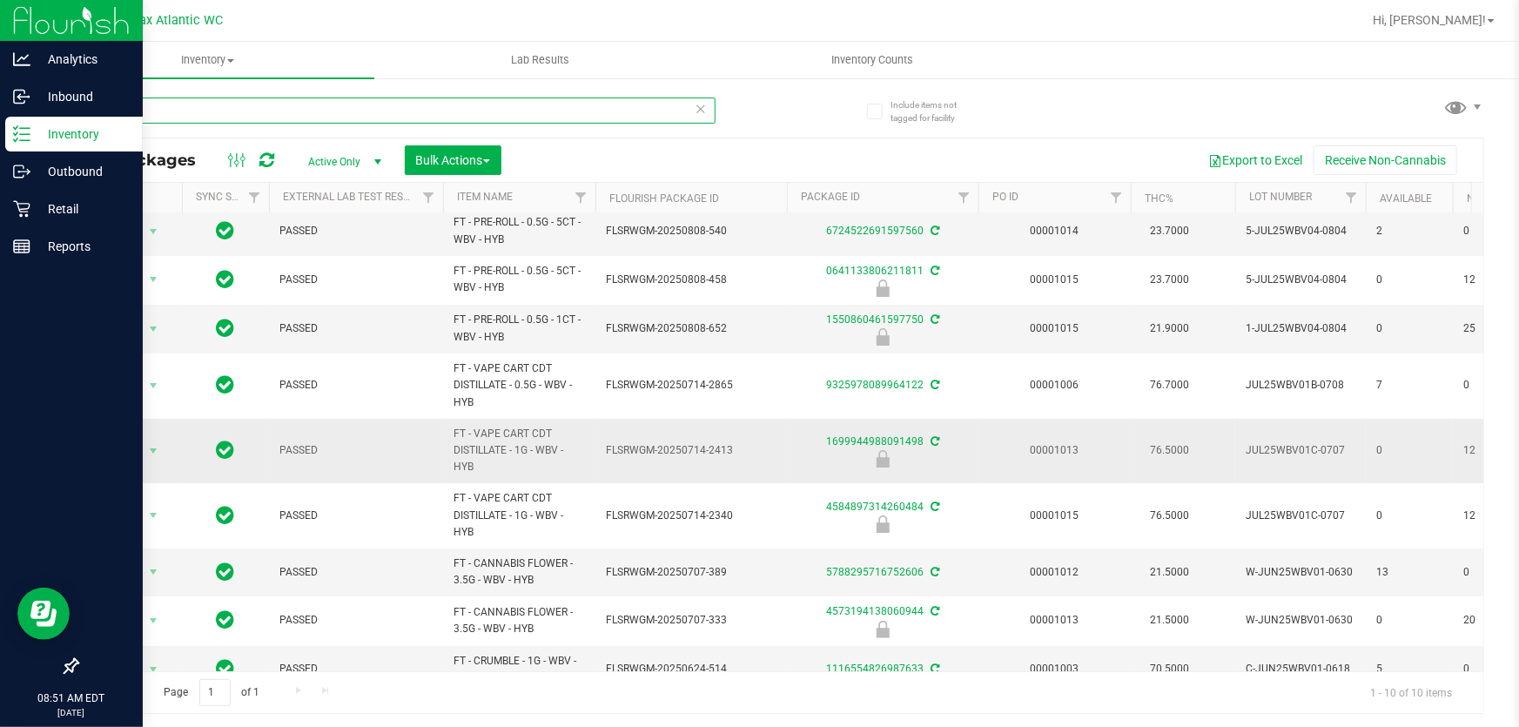
scroll to position [78, 0]
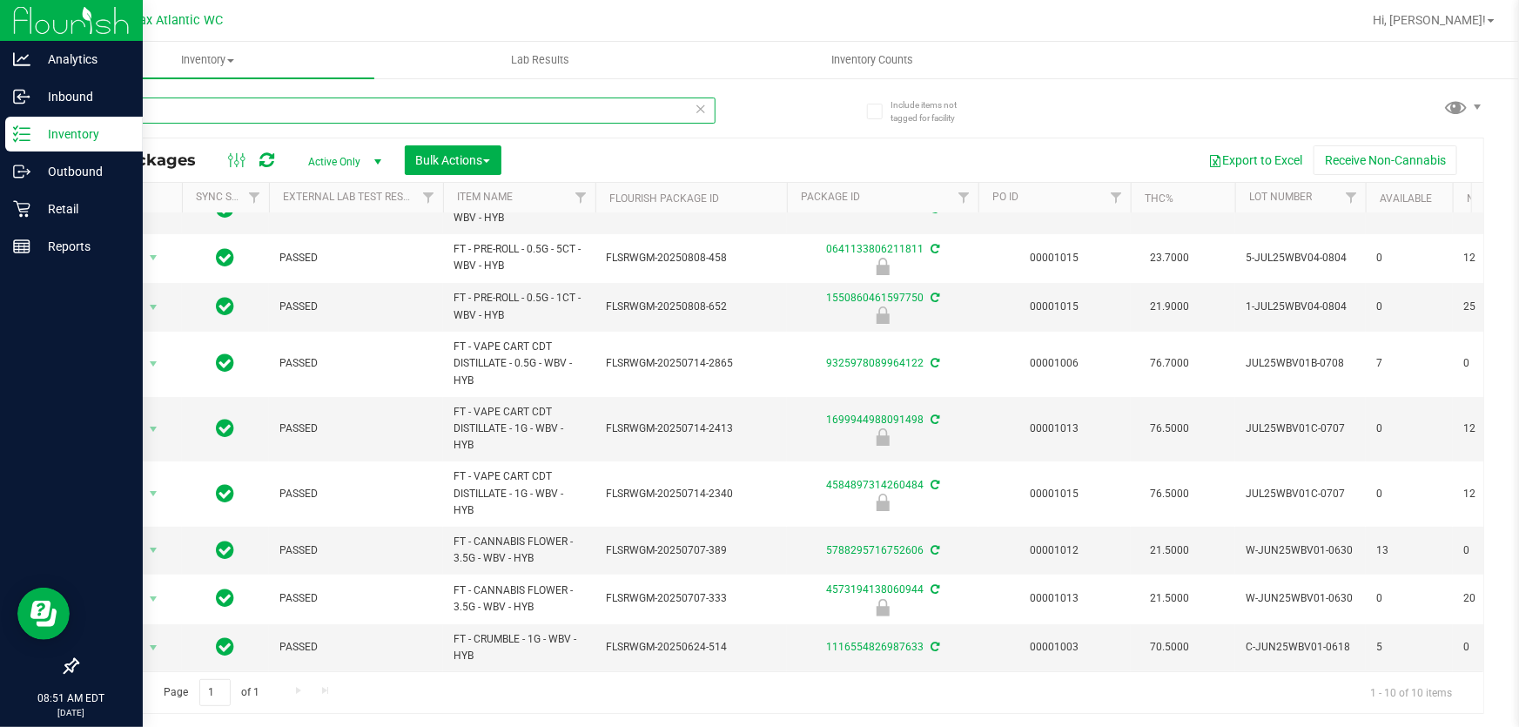
click at [266, 111] on input "wbv" at bounding box center [396, 110] width 639 height 26
type input "acg"
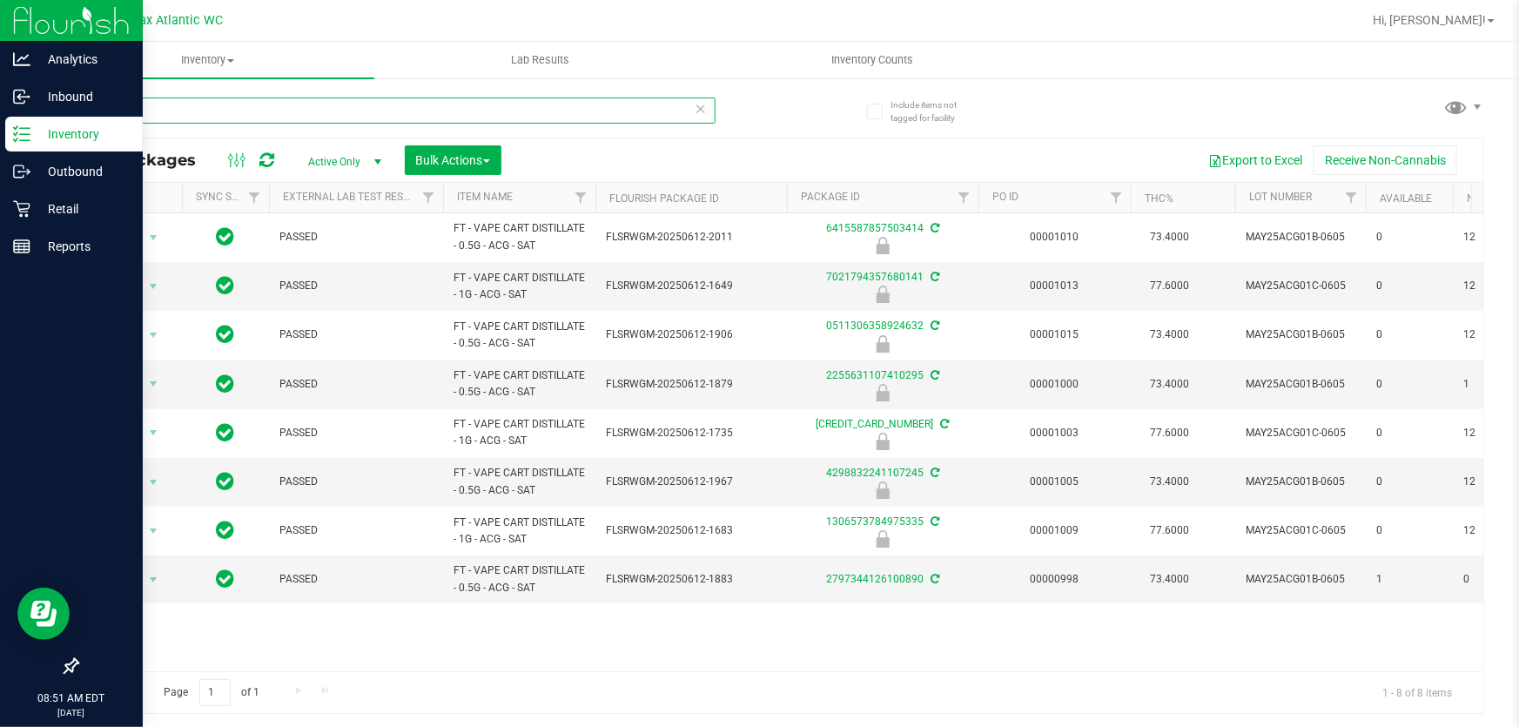
click at [269, 112] on input "acg" at bounding box center [396, 110] width 639 height 26
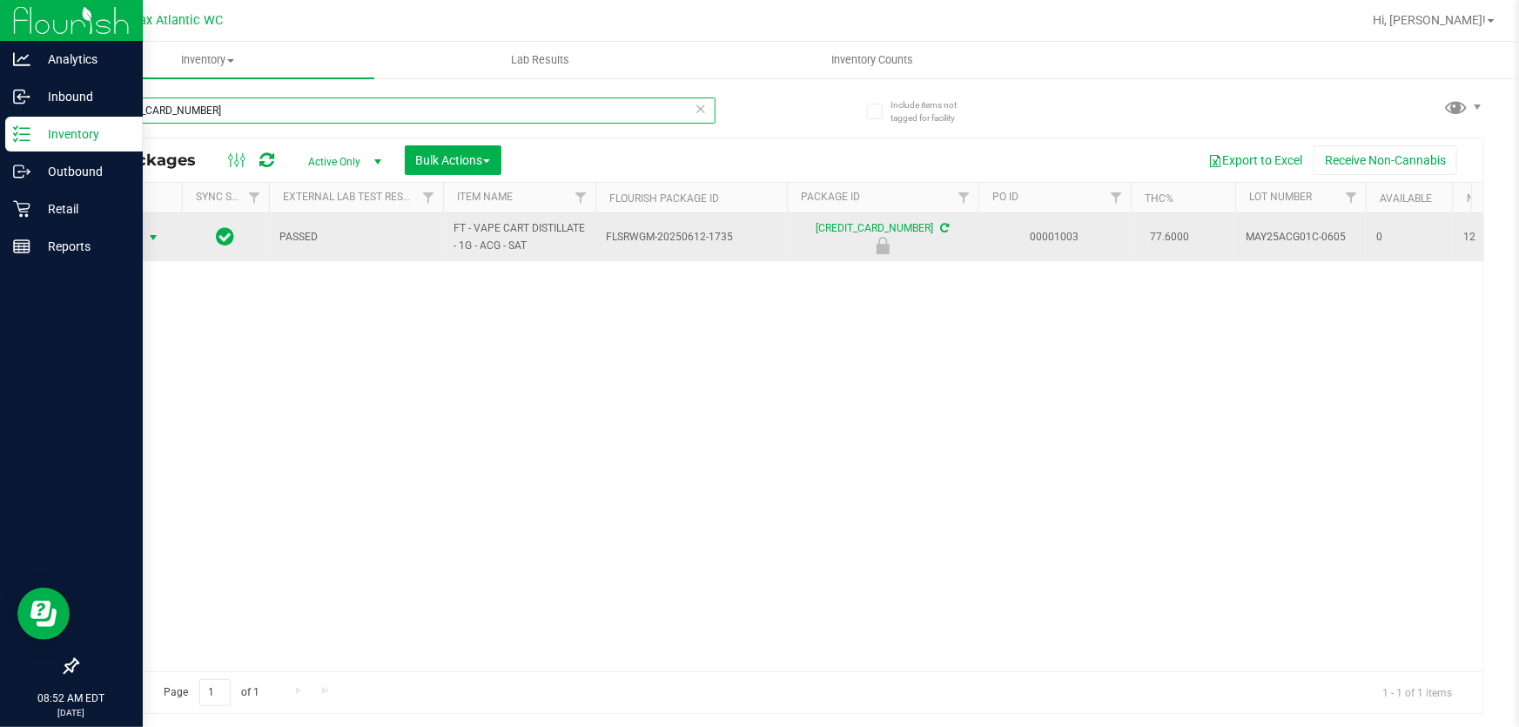
type input "[CREDIT_CARD_NUMBER]"
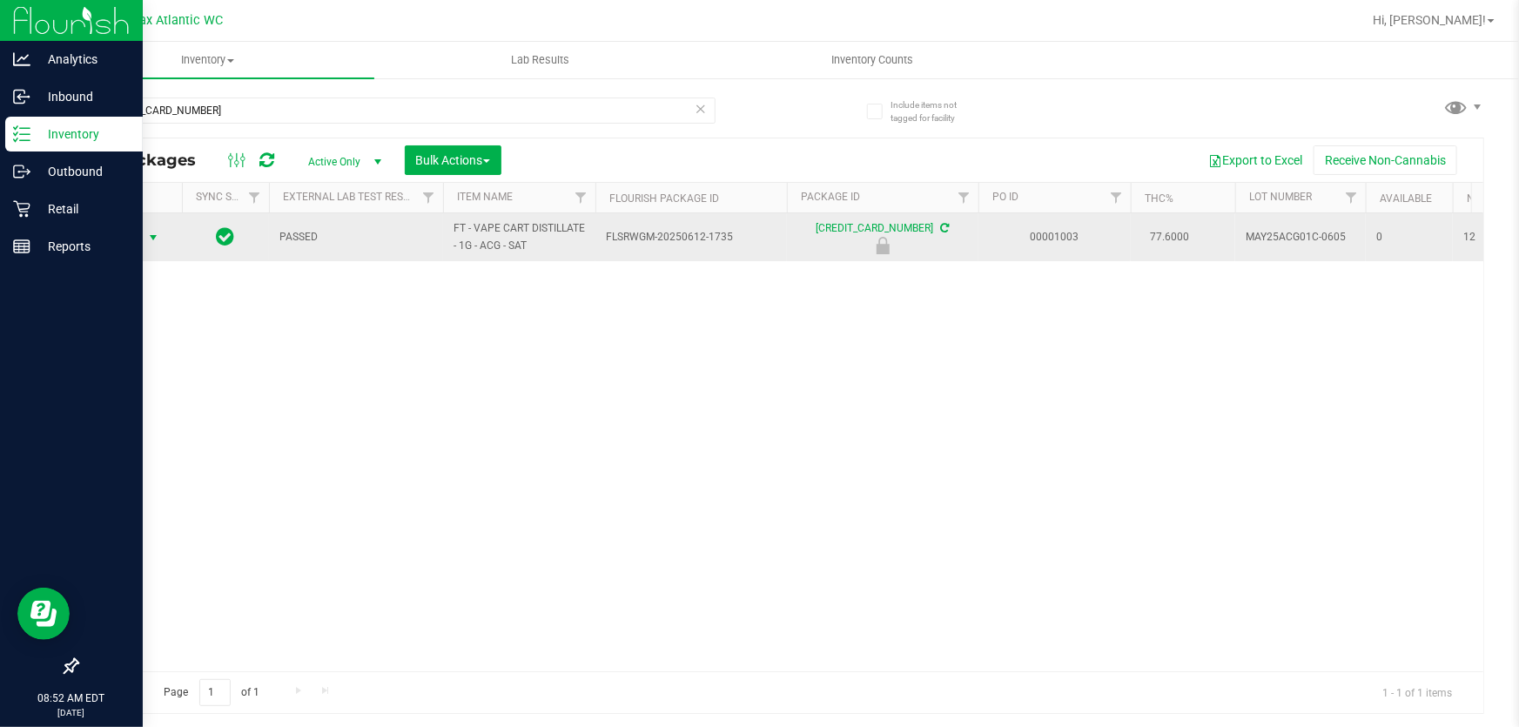
click at [144, 238] on span "select" at bounding box center [154, 237] width 22 height 24
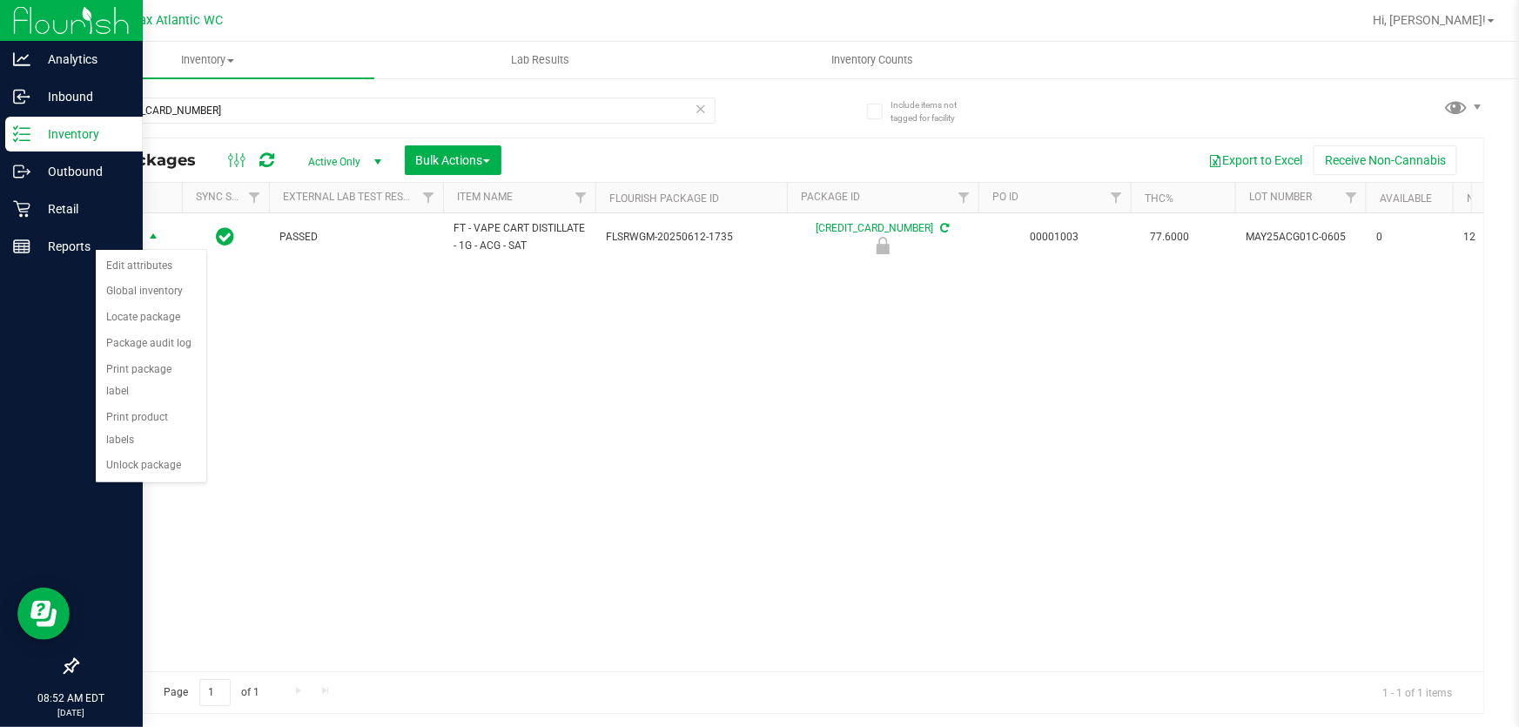
click at [165, 456] on div "Action Edit attributes Global inventory Locate package Package audit log Print …" at bounding box center [151, 365] width 112 height 233
click at [164, 453] on li "Unlock package" at bounding box center [151, 466] width 111 height 26
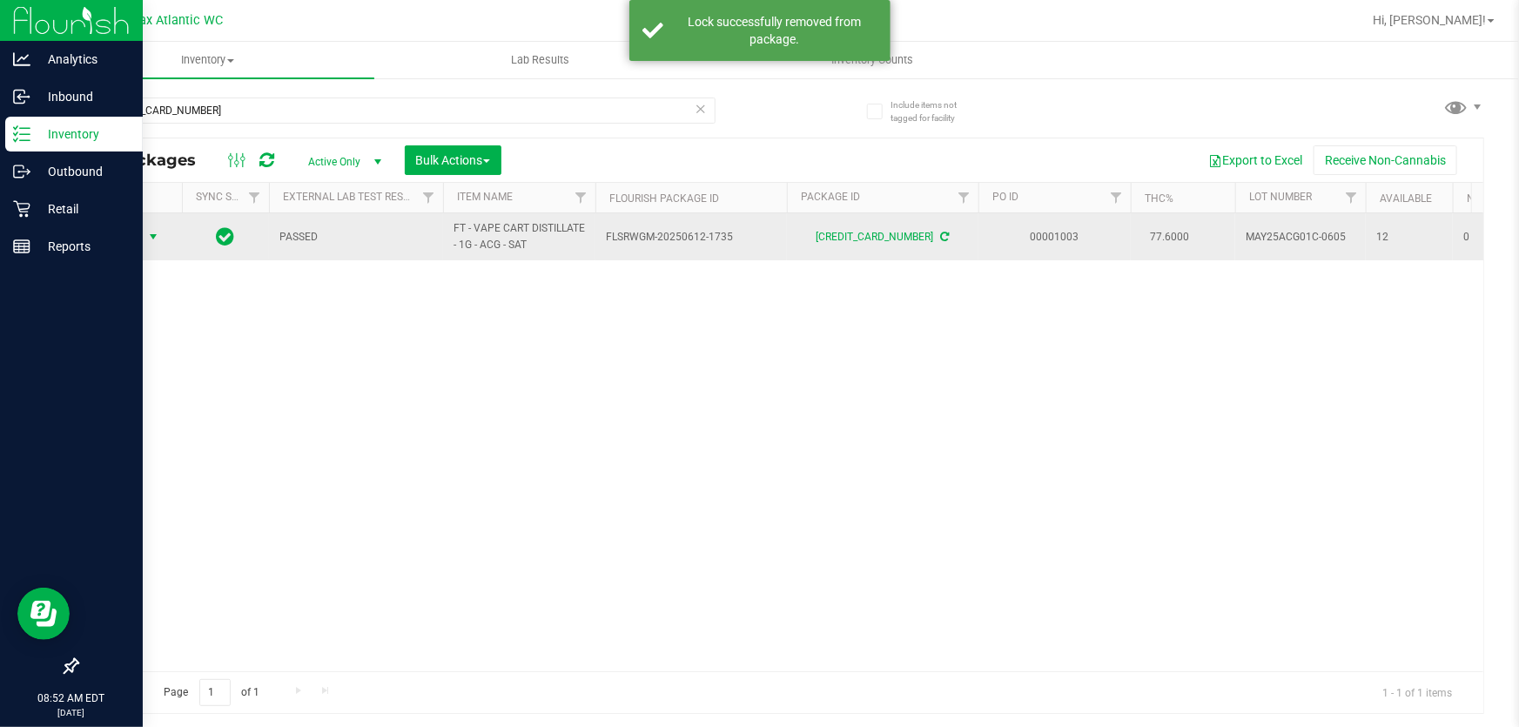
click at [135, 238] on span "Action" at bounding box center [118, 237] width 47 height 24
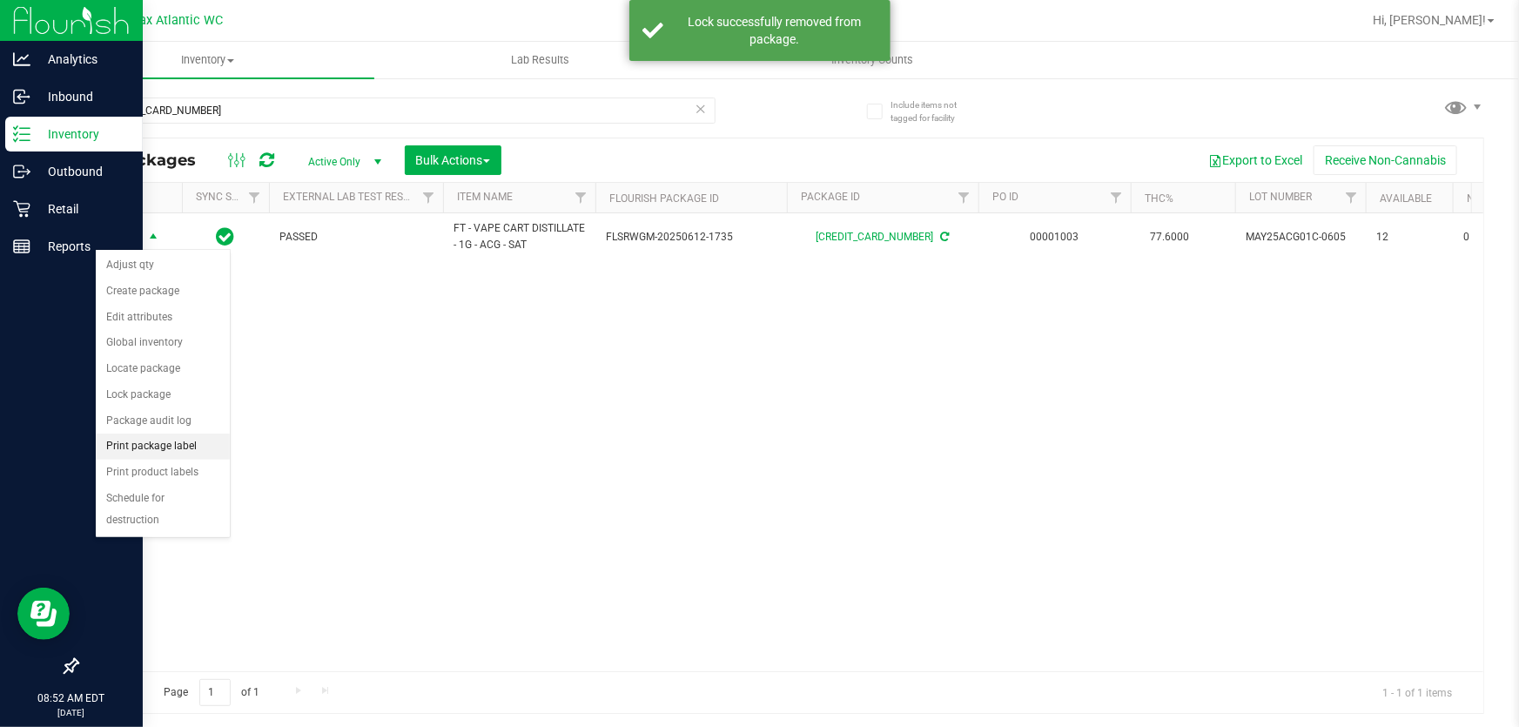
click at [174, 449] on li "Print package label" at bounding box center [163, 446] width 134 height 26
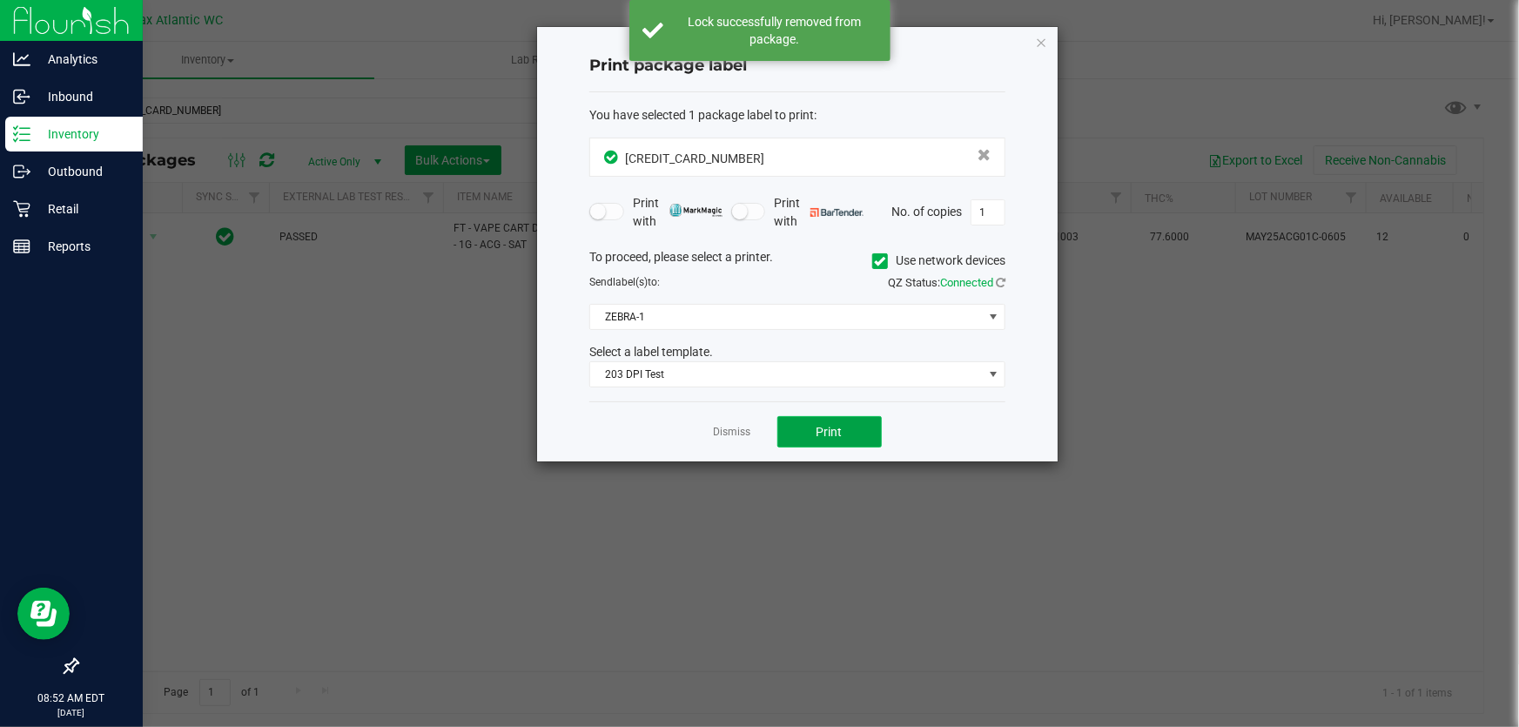
click at [778, 416] on button "Print" at bounding box center [829, 431] width 104 height 31
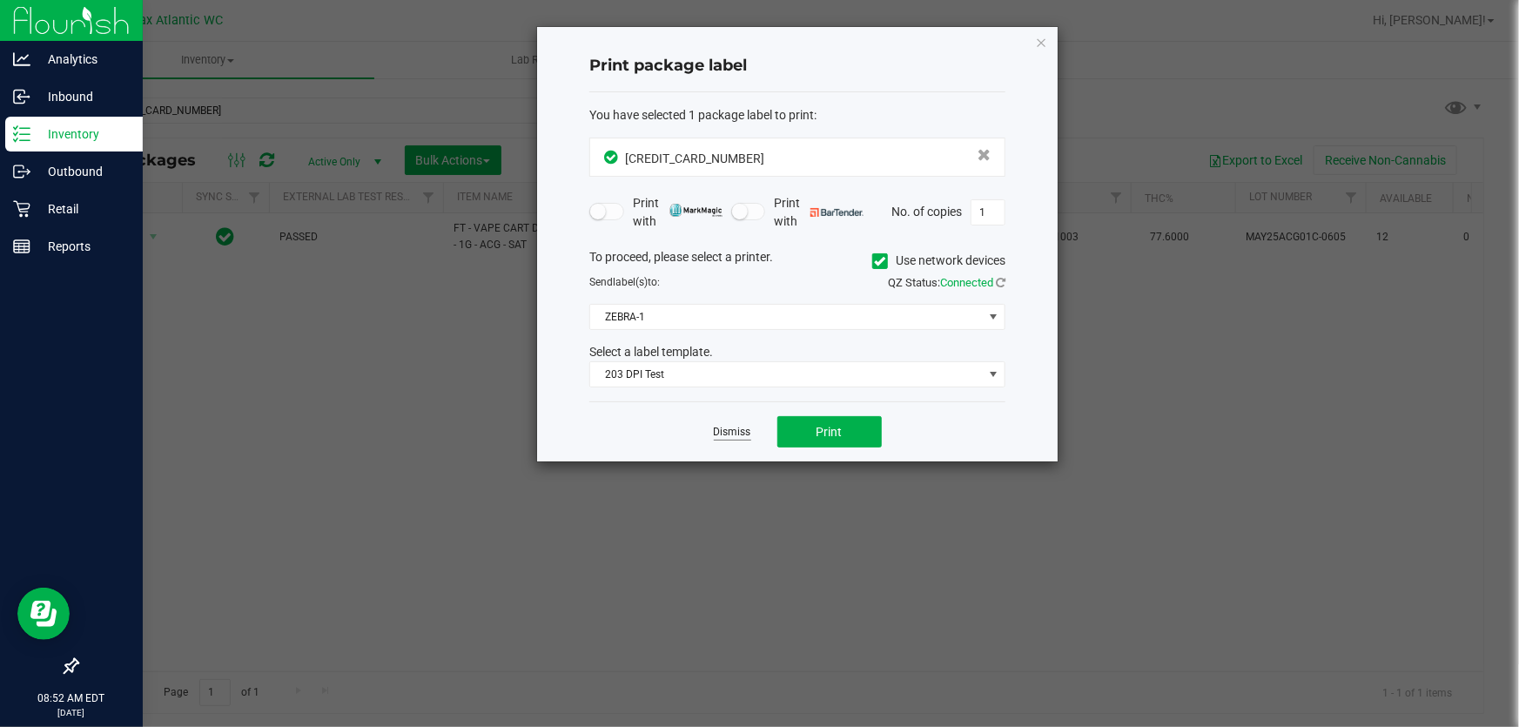
click at [738, 429] on link "Dismiss" at bounding box center [732, 432] width 37 height 15
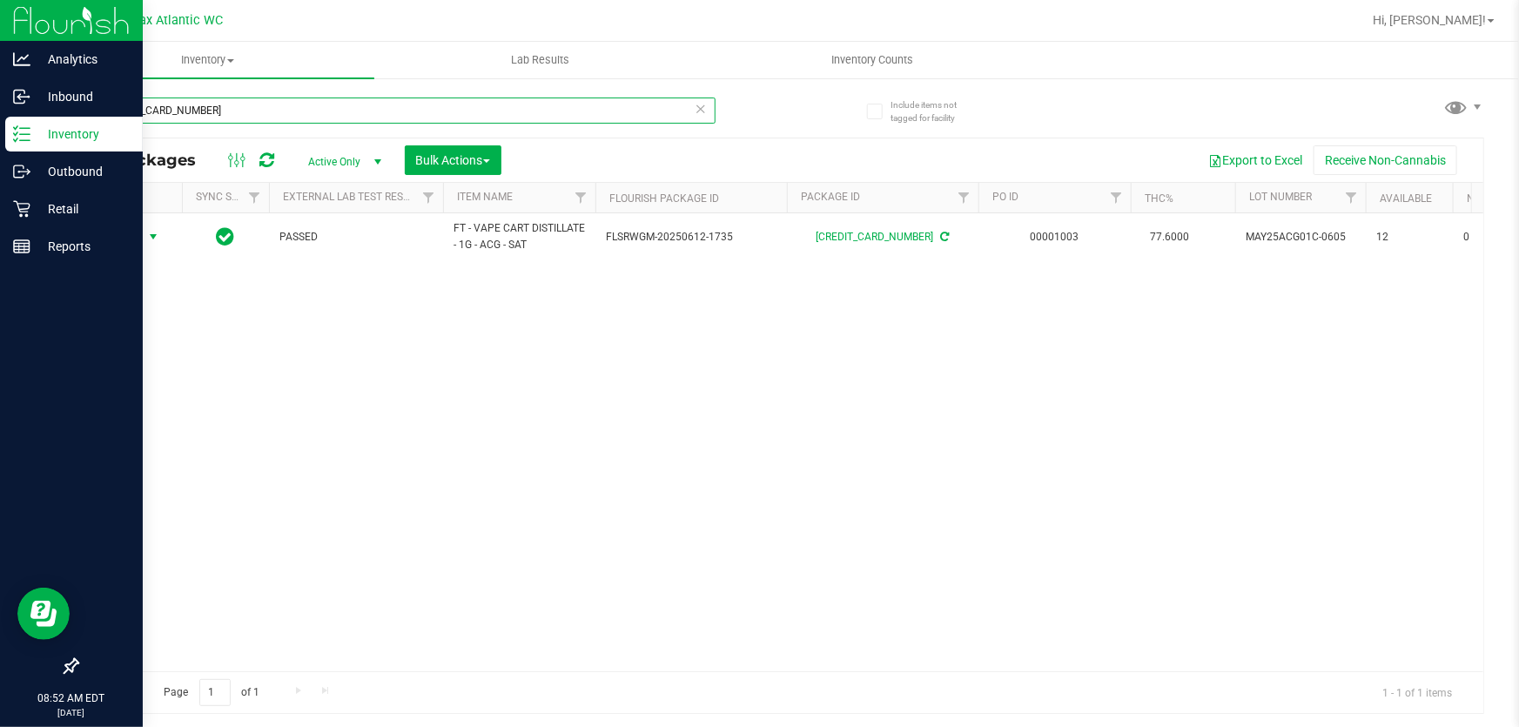
click at [420, 114] on input "[CREDIT_CARD_NUMBER]" at bounding box center [396, 110] width 639 height 26
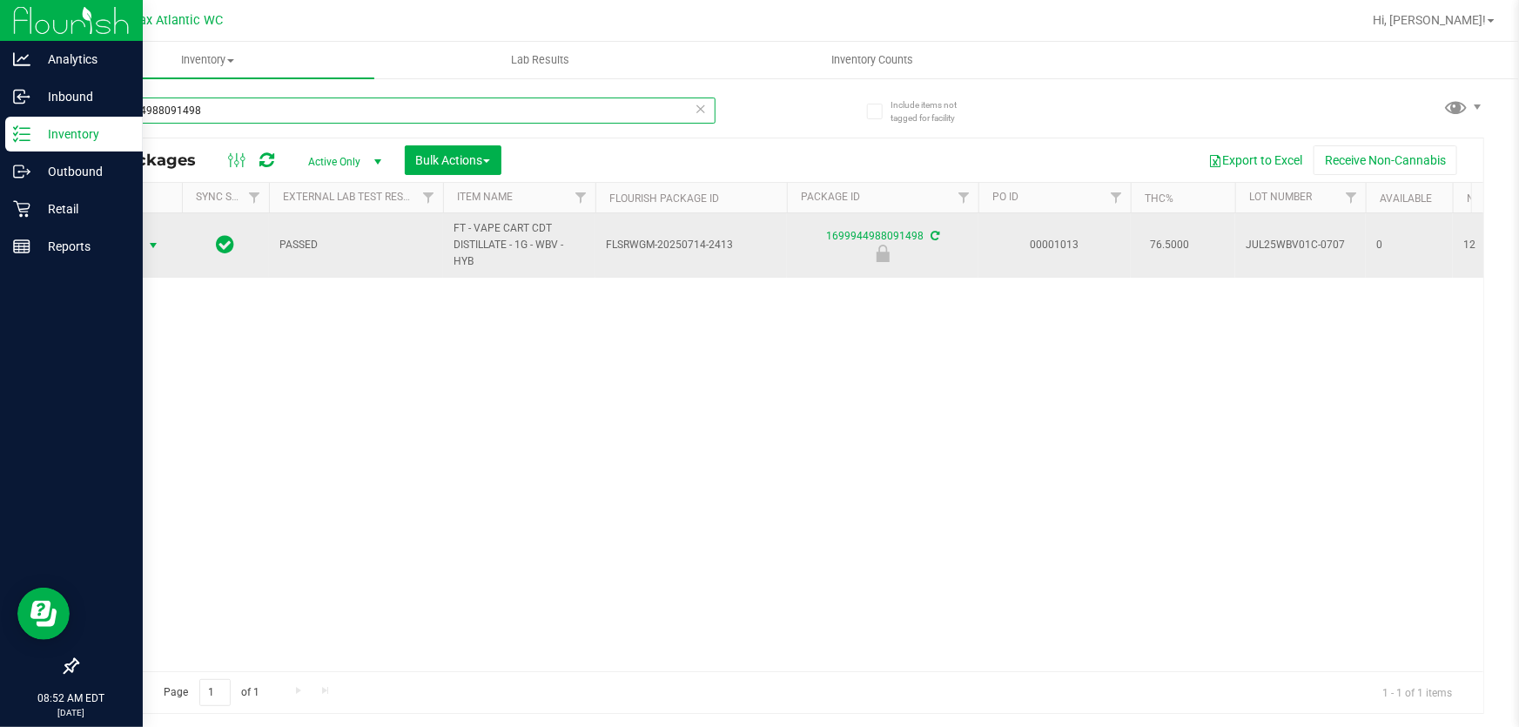
type input "1699944988091498"
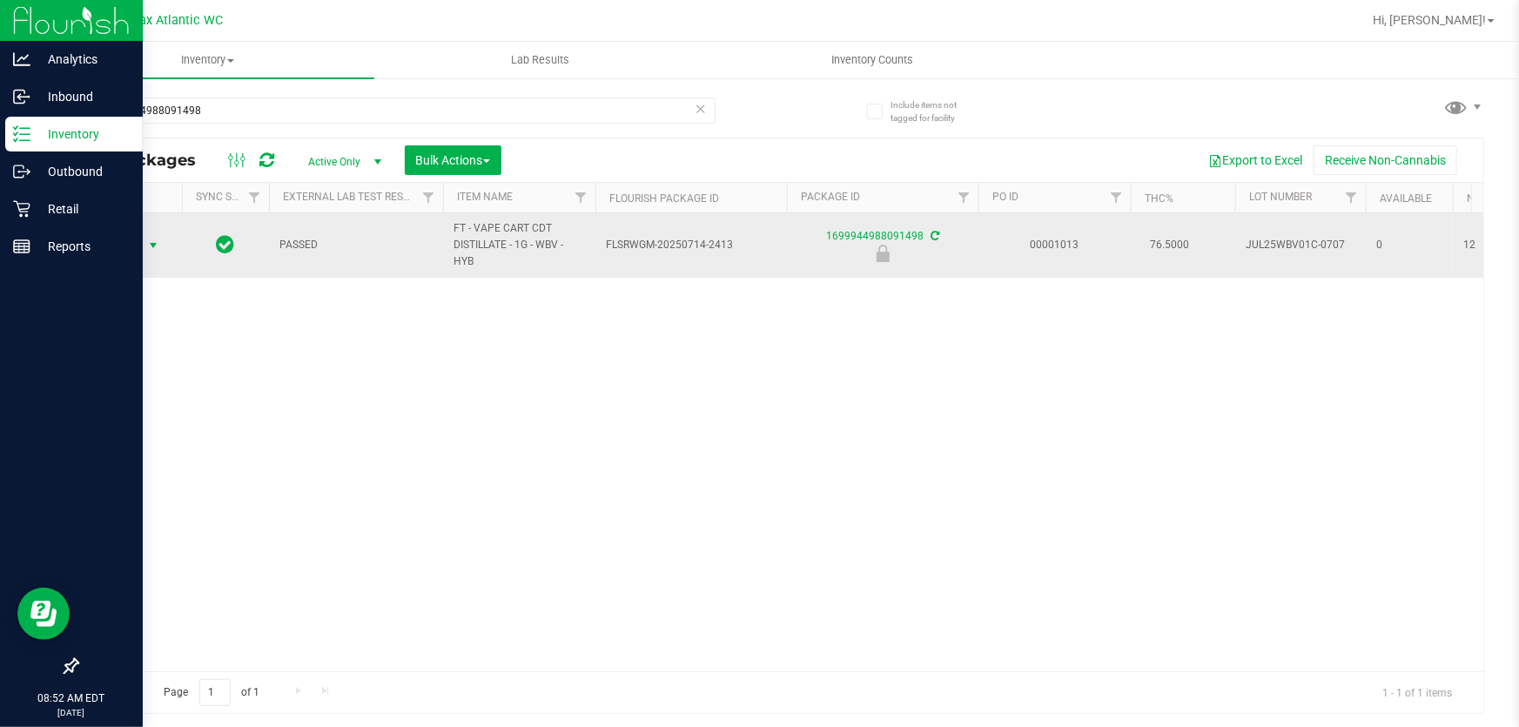
click at [124, 236] on span "Action" at bounding box center [118, 245] width 47 height 24
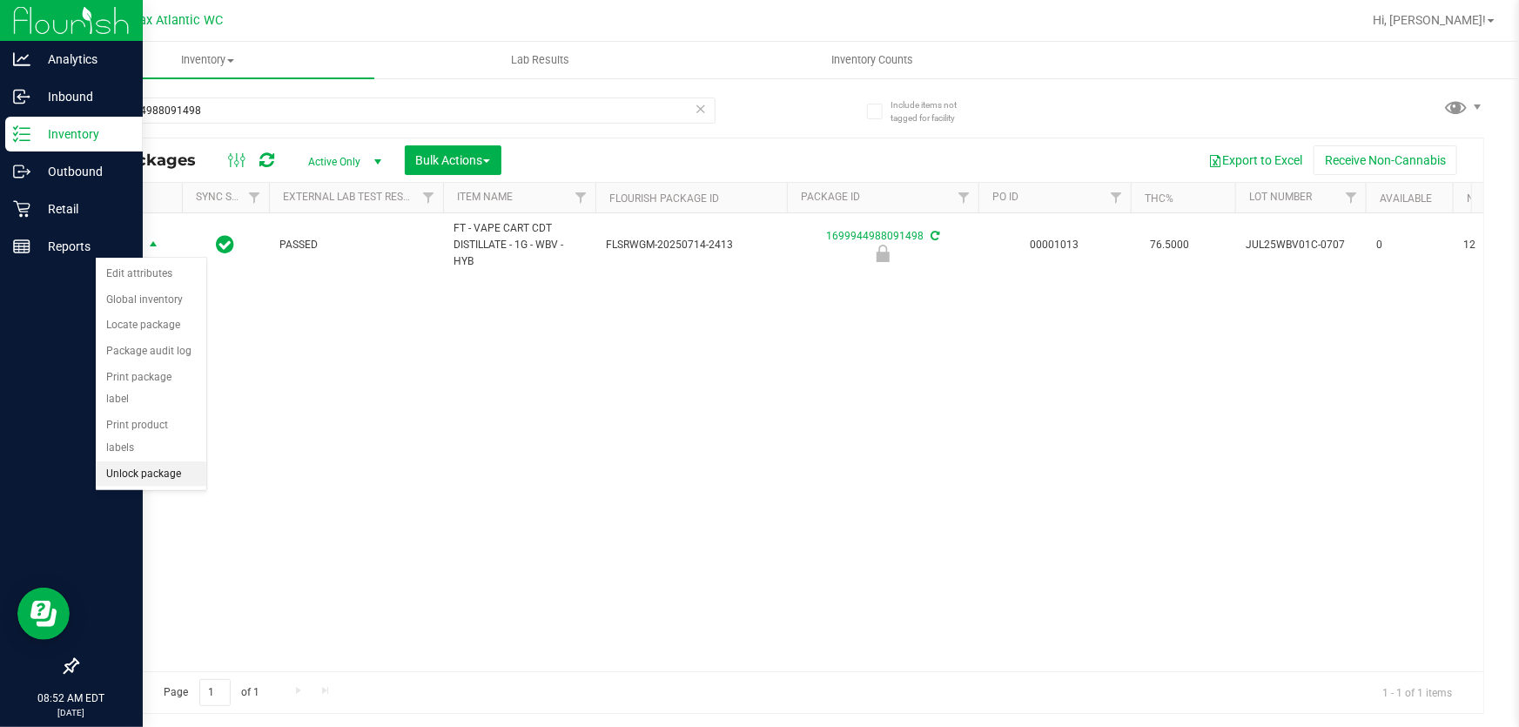
click at [148, 461] on li "Unlock package" at bounding box center [151, 474] width 111 height 26
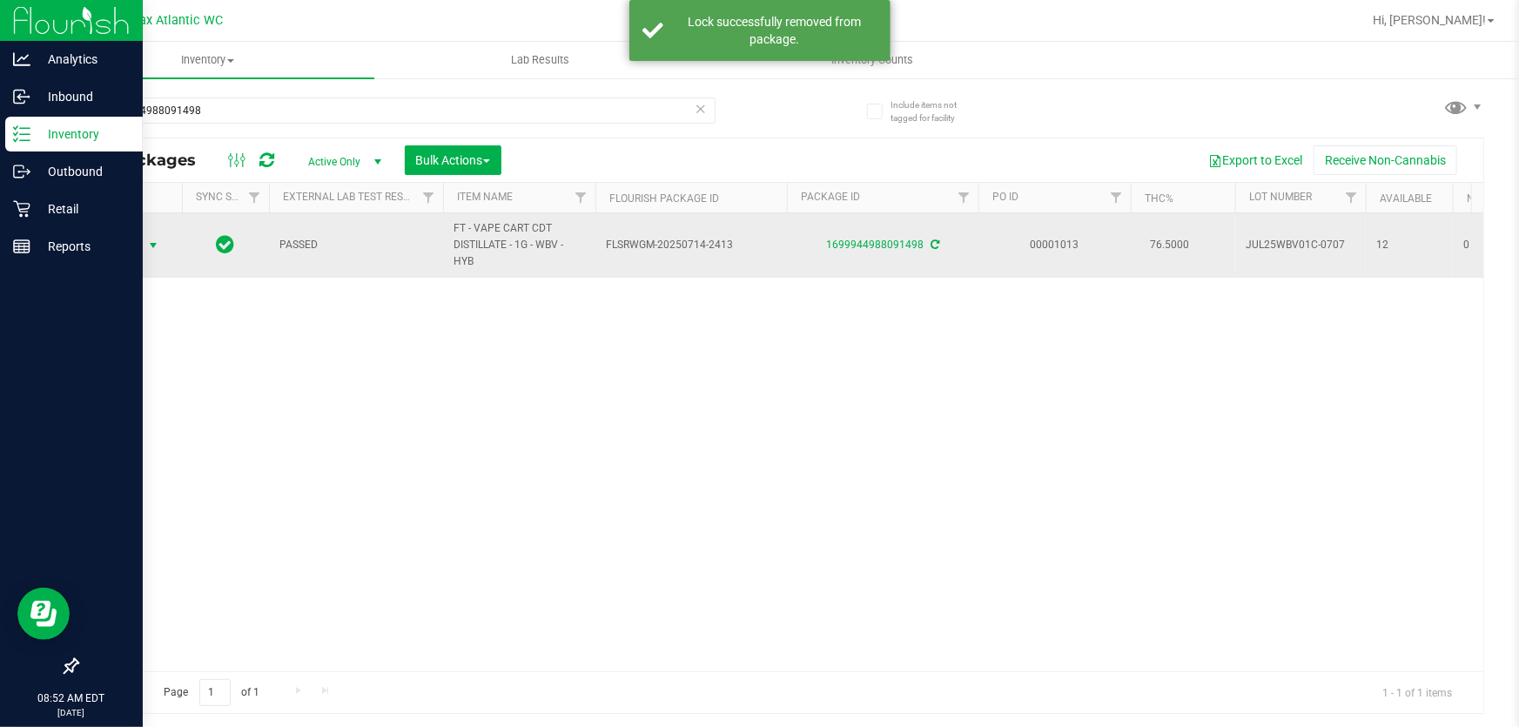
click at [146, 244] on span "select" at bounding box center [153, 245] width 14 height 14
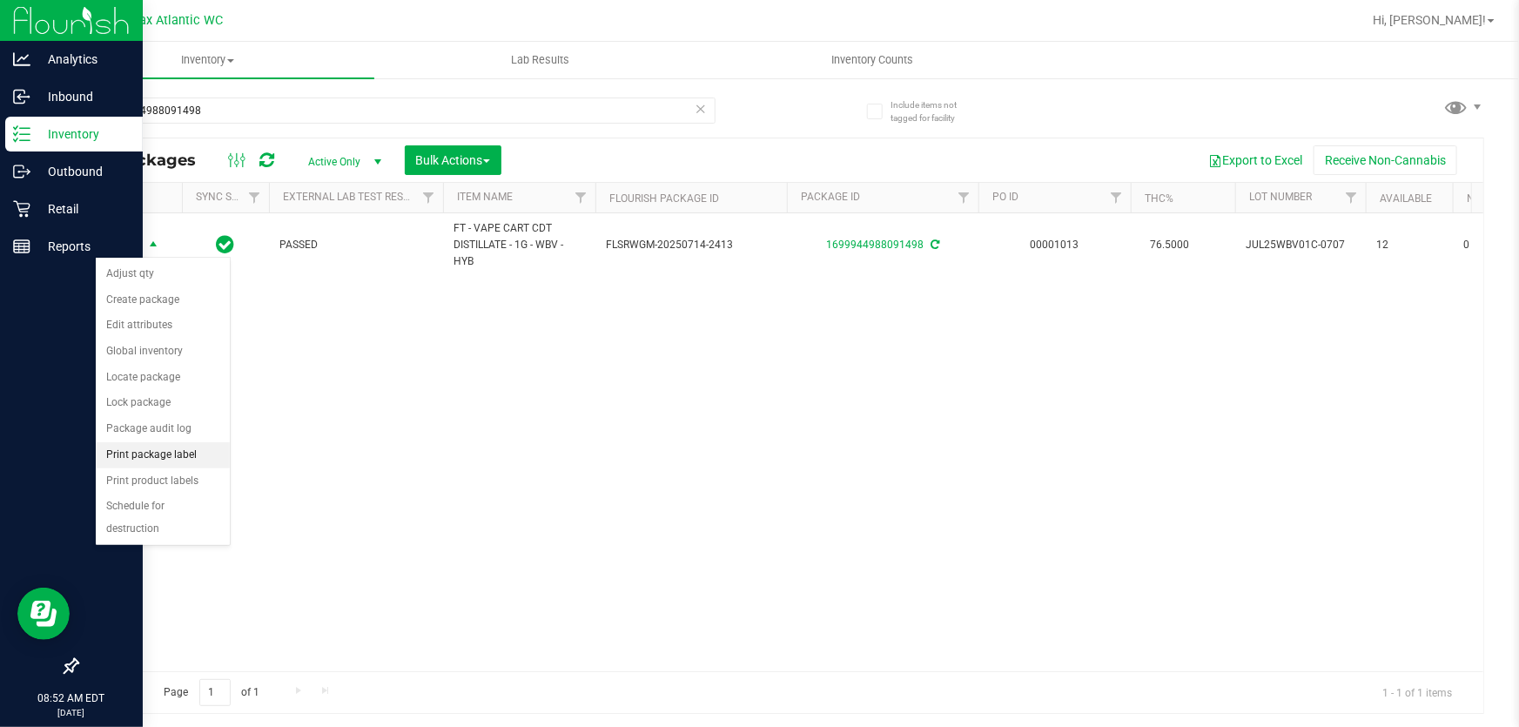
click at [165, 453] on li "Print package label" at bounding box center [163, 455] width 134 height 26
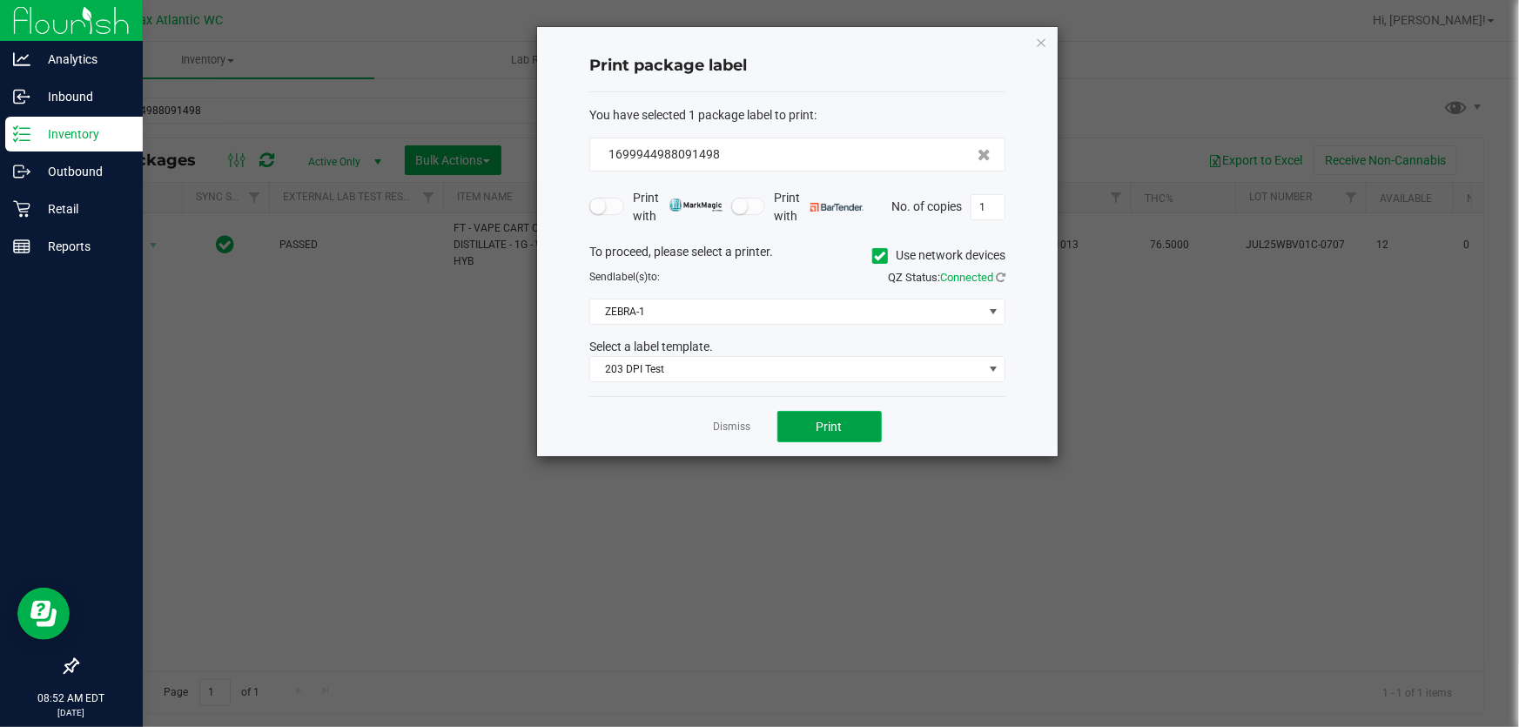
click at [778, 426] on span "Print" at bounding box center [829, 427] width 26 height 14
